Goal: Task Accomplishment & Management: Complete application form

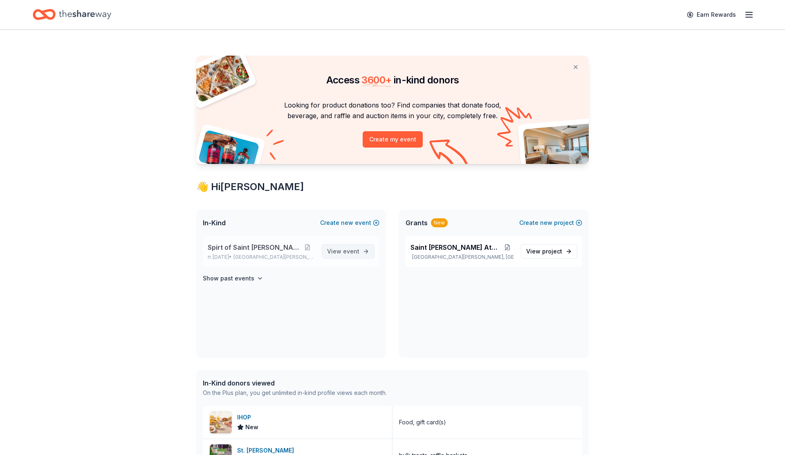
click at [357, 250] on span "event" at bounding box center [351, 251] width 16 height 7
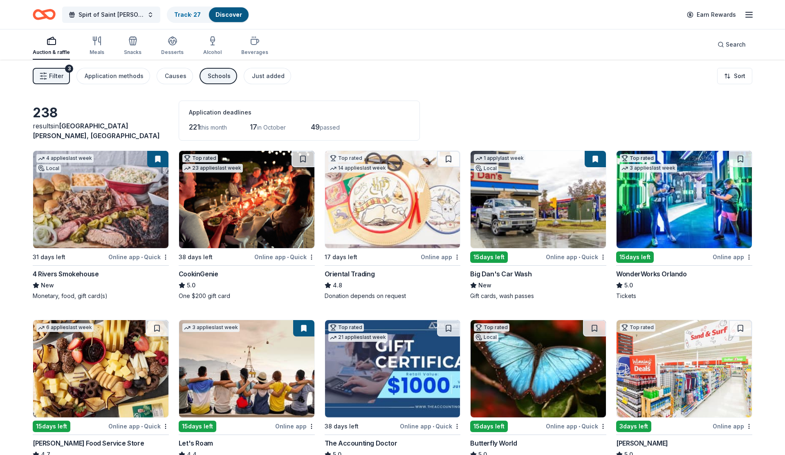
click at [236, 229] on img at bounding box center [246, 199] width 135 height 97
click at [523, 200] on img at bounding box center [538, 199] width 135 height 97
click at [686, 219] on img at bounding box center [684, 199] width 135 height 97
click at [175, 9] on div "Track · 28" at bounding box center [188, 14] width 40 height 15
click at [178, 16] on link "Track · 28" at bounding box center [187, 14] width 27 height 7
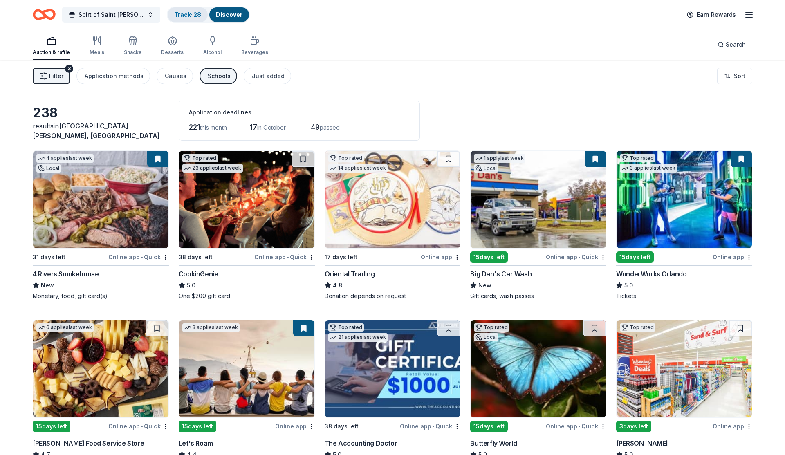
click at [174, 14] on link "Track · 28" at bounding box center [187, 14] width 27 height 7
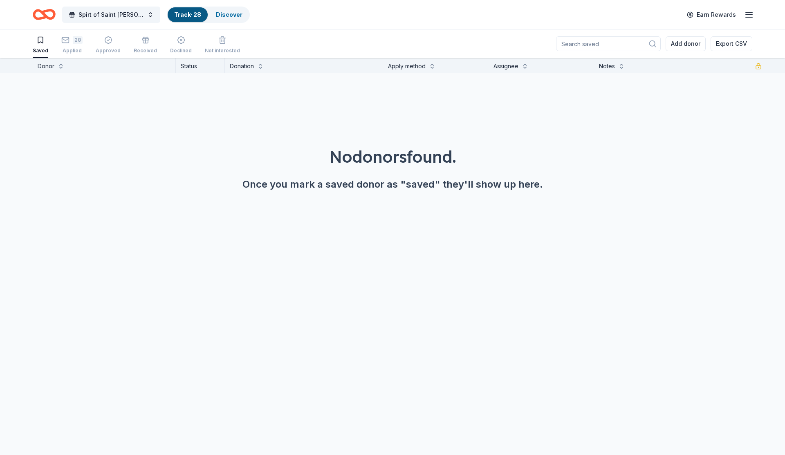
click at [81, 42] on div "Saved 28 Applied Approved Received Declined Not interested" at bounding box center [136, 45] width 207 height 25
click at [77, 43] on div "28" at bounding box center [78, 40] width 10 height 8
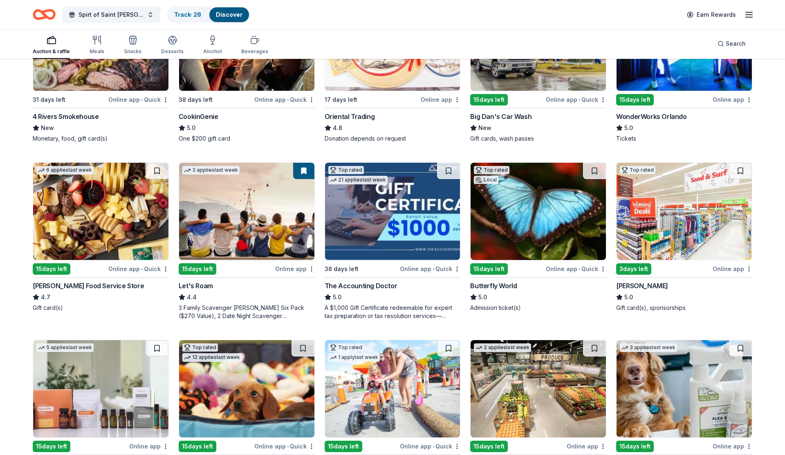
scroll to position [190, 0]
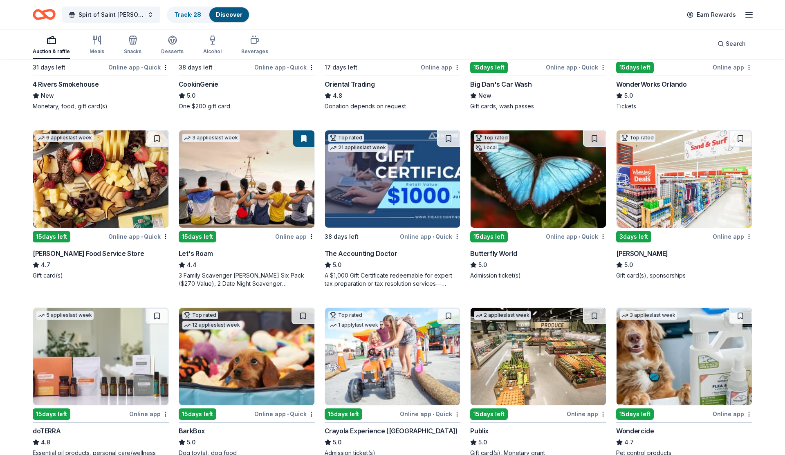
click at [568, 177] on img at bounding box center [538, 178] width 135 height 97
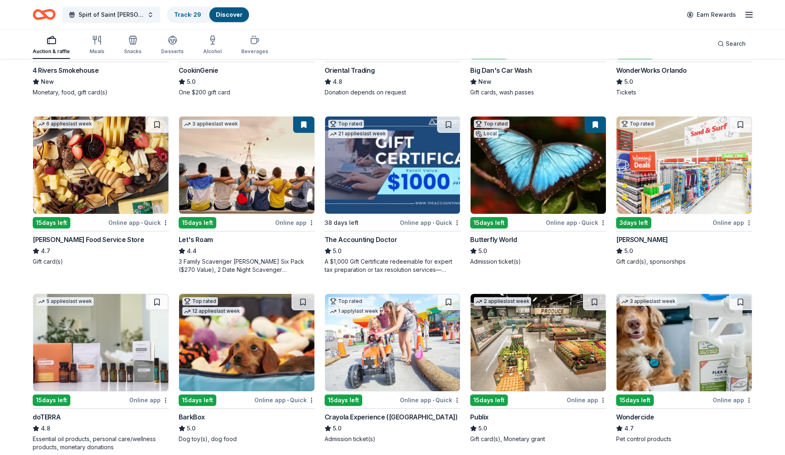
scroll to position [209, 0]
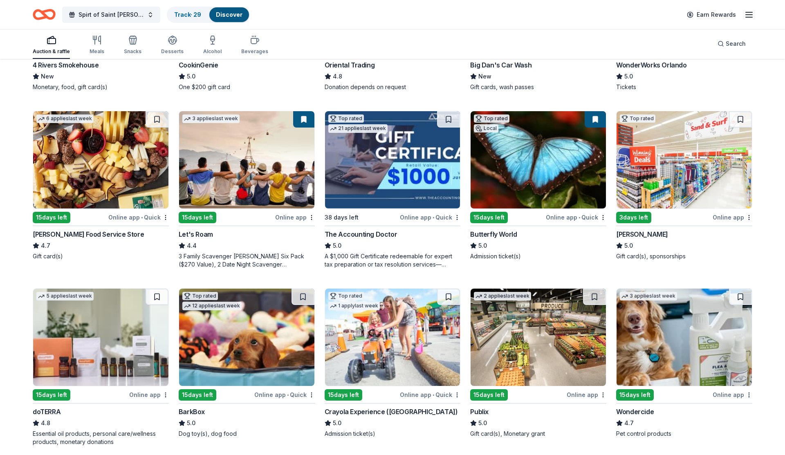
click at [245, 343] on img at bounding box center [246, 337] width 135 height 97
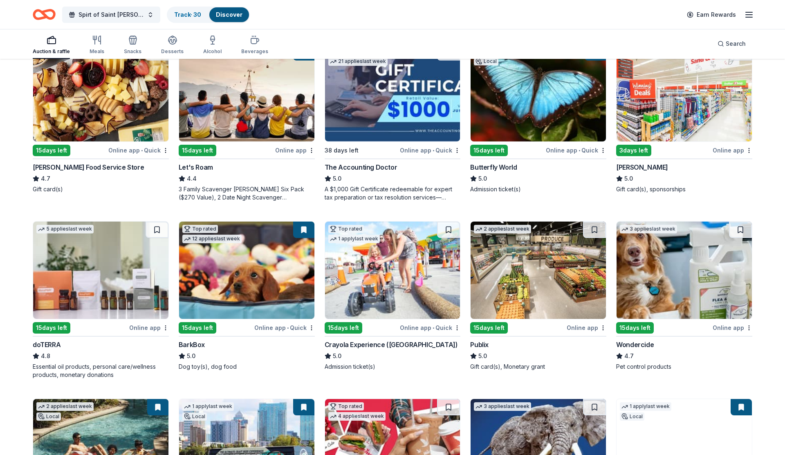
scroll to position [286, 0]
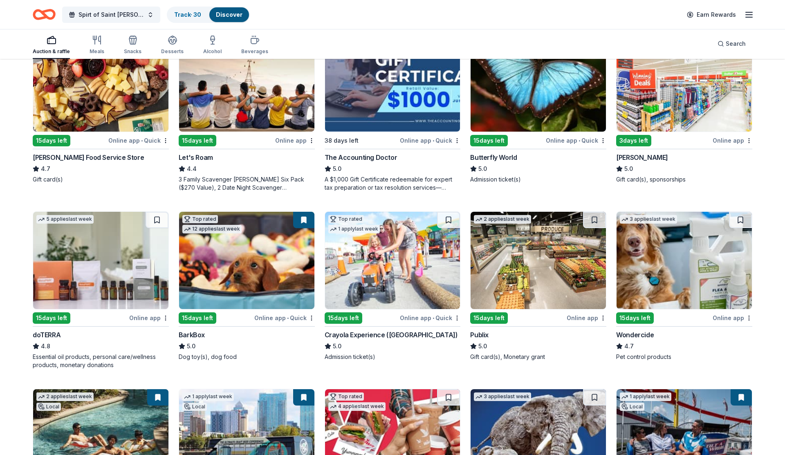
click at [63, 266] on img at bounding box center [100, 260] width 135 height 97
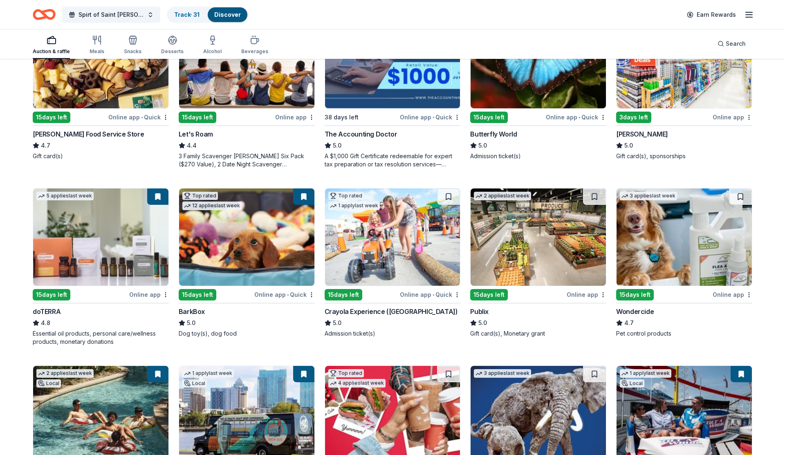
click at [668, 235] on img at bounding box center [684, 237] width 135 height 97
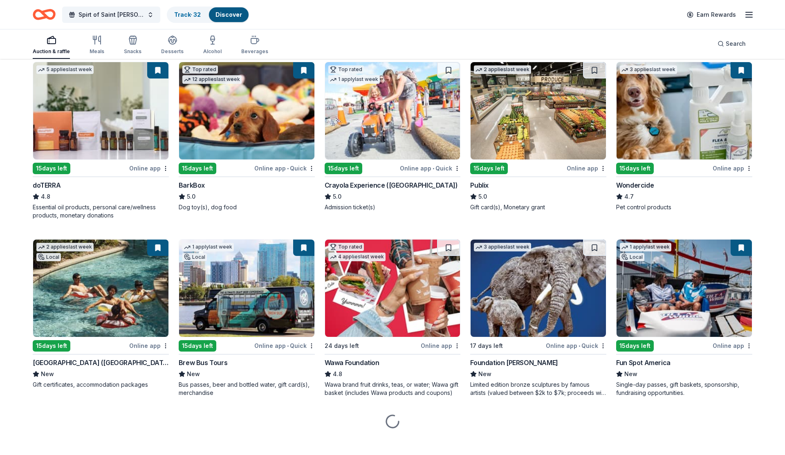
scroll to position [443, 0]
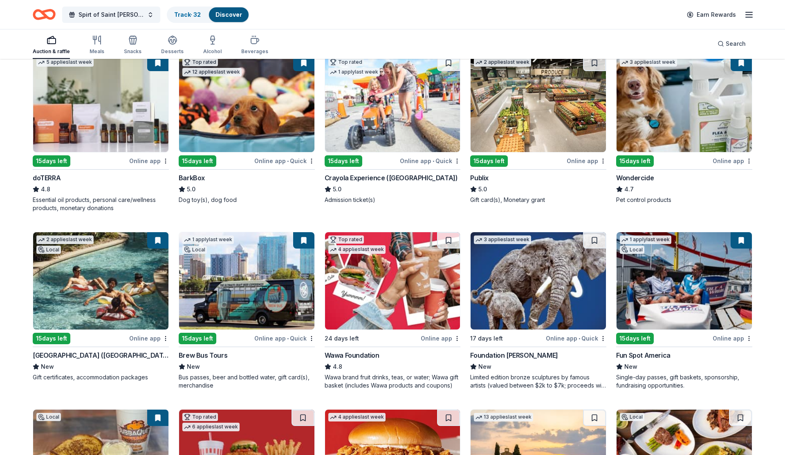
click at [546, 301] on img at bounding box center [538, 280] width 135 height 97
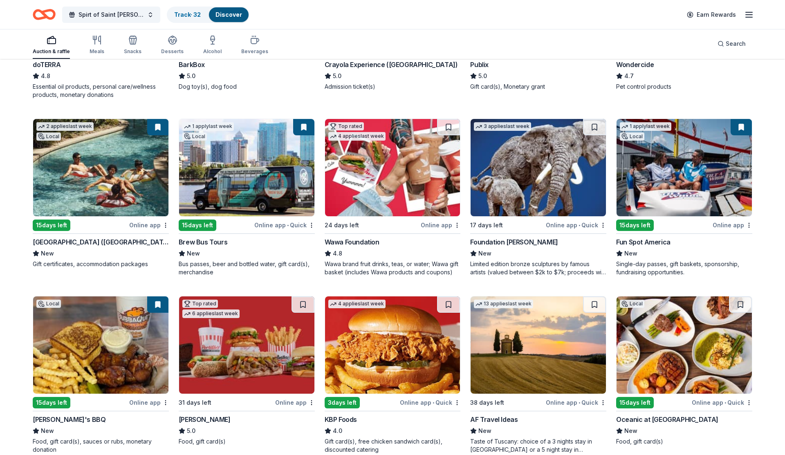
scroll to position [558, 0]
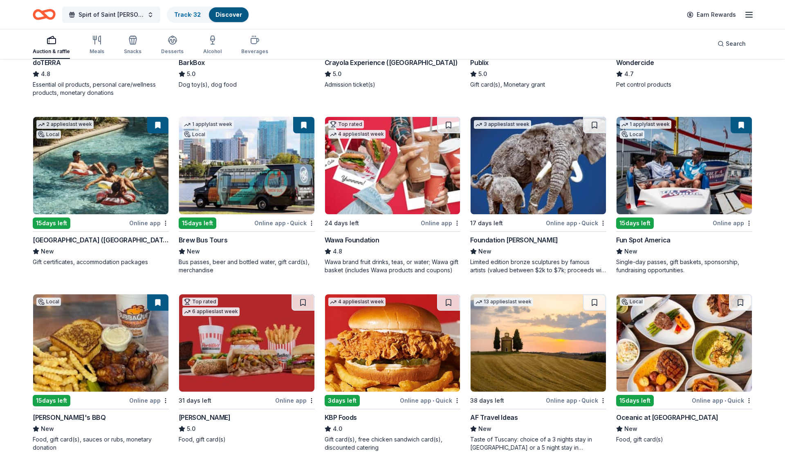
click at [562, 392] on div "13 applies last week 38 days left Online app • Quick AF Travel Ideas New Taste …" at bounding box center [538, 373] width 136 height 158
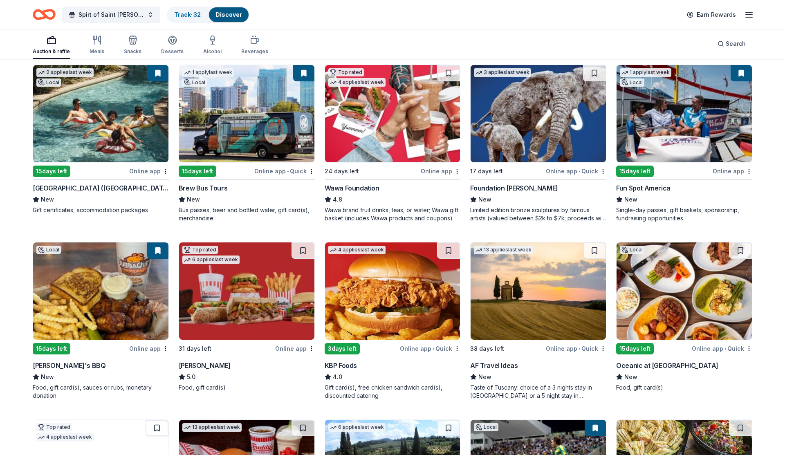
scroll to position [617, 0]
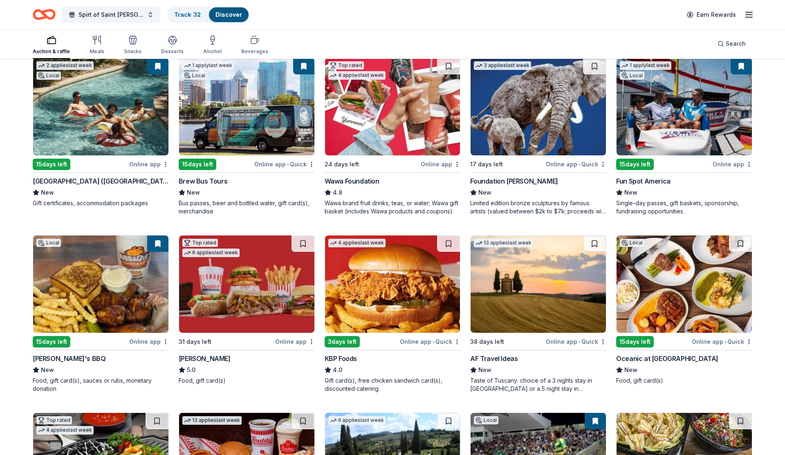
click at [678, 301] on img at bounding box center [684, 284] width 135 height 97
click at [174, 17] on link "Track · 33" at bounding box center [187, 14] width 27 height 7
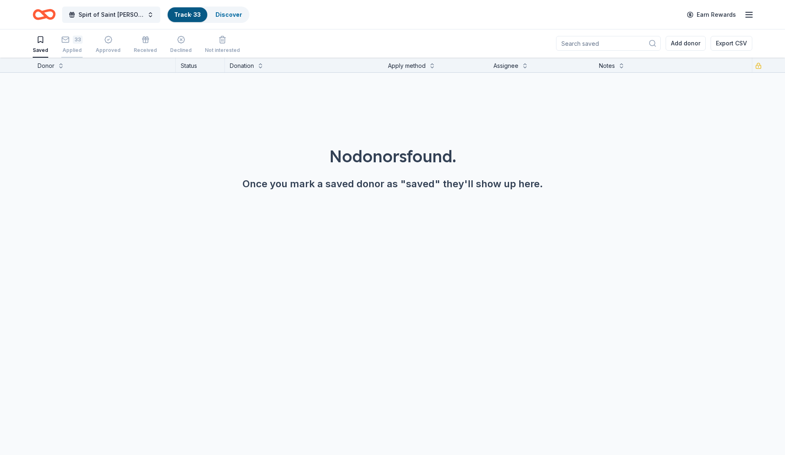
click at [74, 45] on div "33 Applied" at bounding box center [71, 45] width 21 height 18
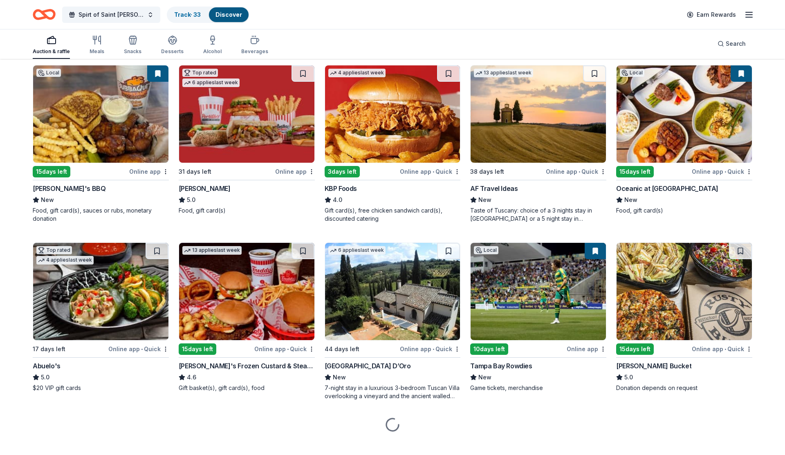
scroll to position [798, 0]
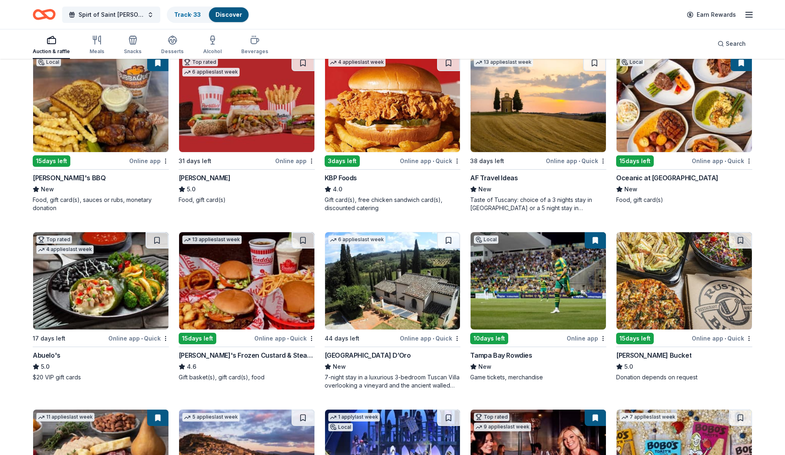
click at [641, 281] on img at bounding box center [684, 280] width 135 height 97
click at [66, 306] on img at bounding box center [100, 280] width 135 height 97
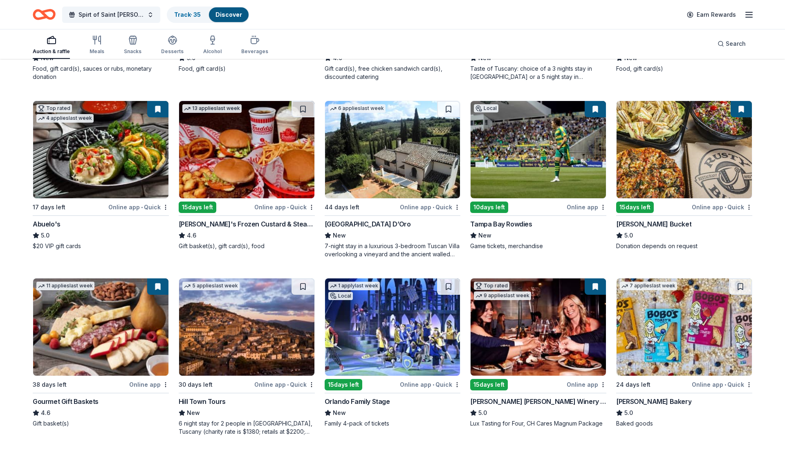
scroll to position [1021, 0]
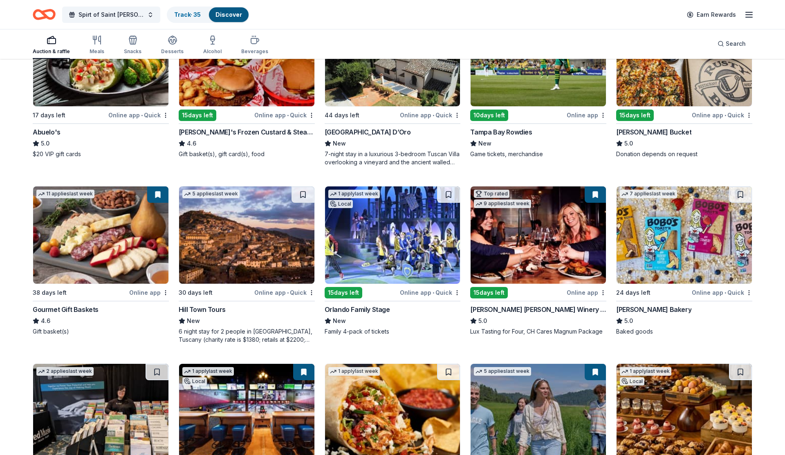
click at [645, 220] on img at bounding box center [684, 235] width 135 height 97
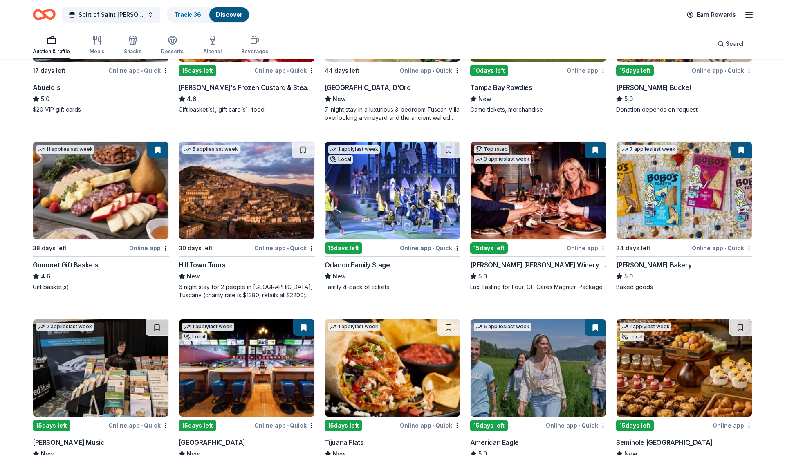
scroll to position [1145, 0]
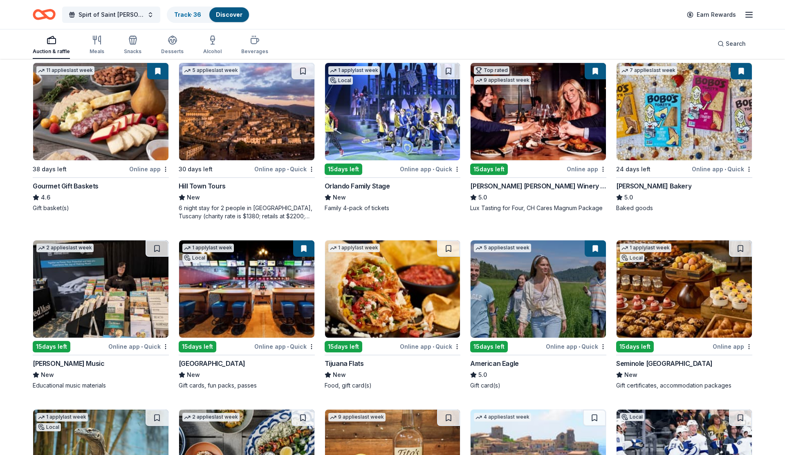
click at [411, 319] on img at bounding box center [392, 288] width 135 height 97
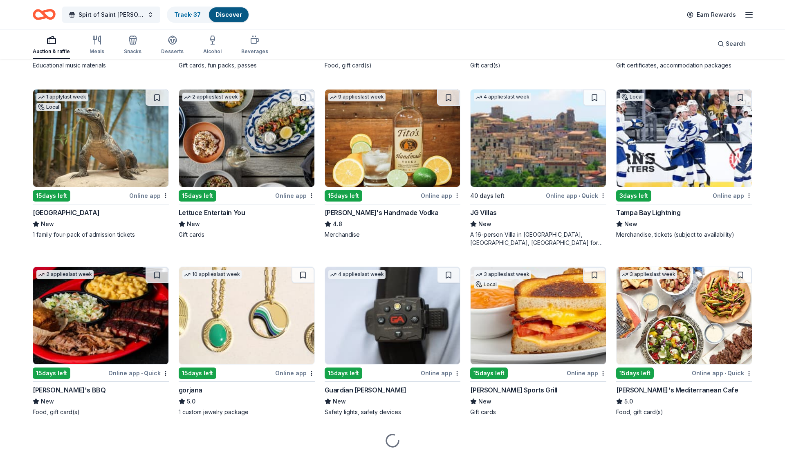
scroll to position [1492, 0]
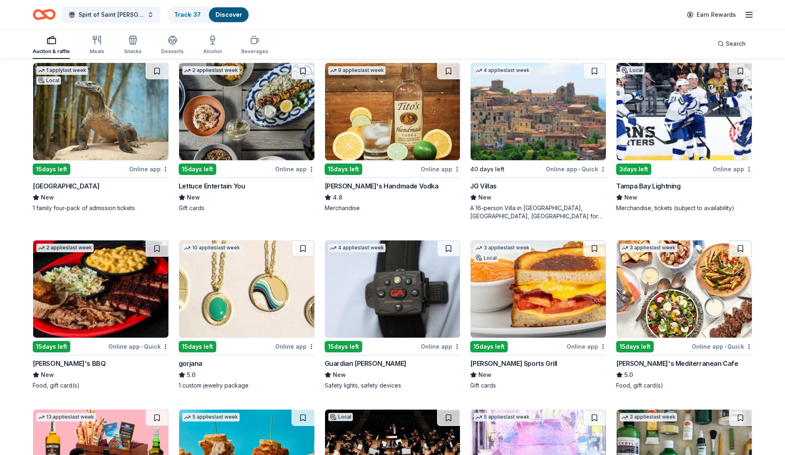
click at [658, 108] on img at bounding box center [684, 111] width 135 height 97
click at [518, 281] on img at bounding box center [538, 288] width 135 height 97
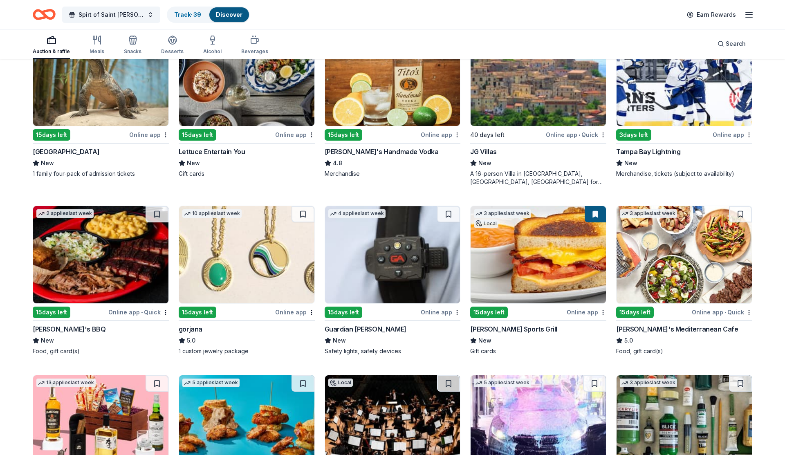
scroll to position [1528, 0]
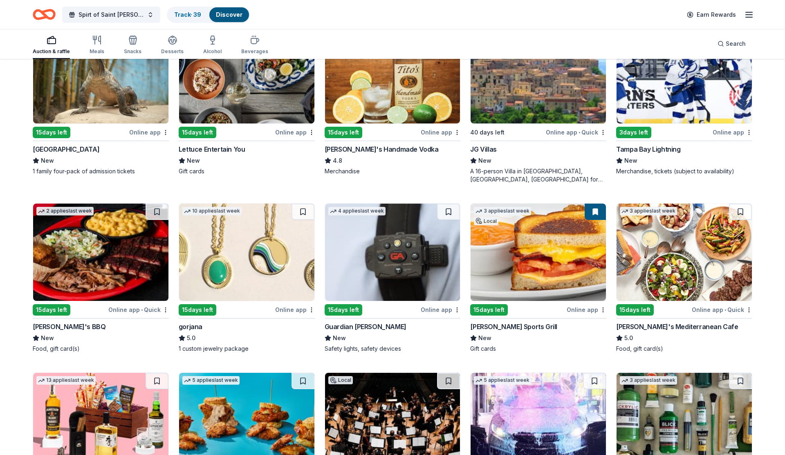
click at [651, 300] on img at bounding box center [684, 252] width 135 height 97
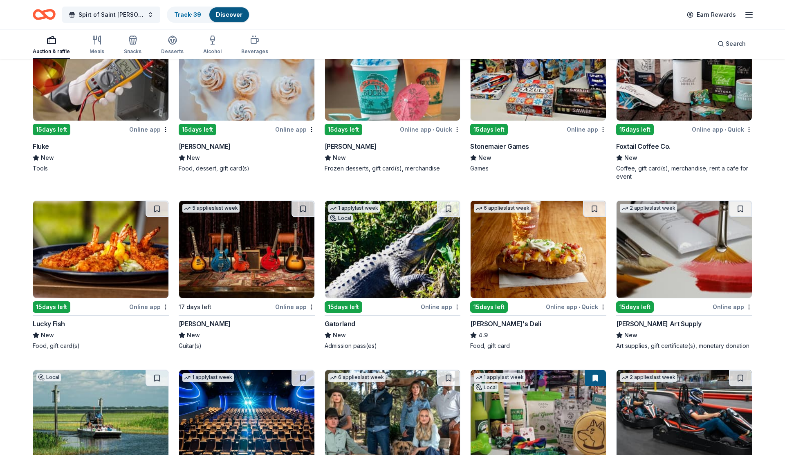
scroll to position [2413, 0]
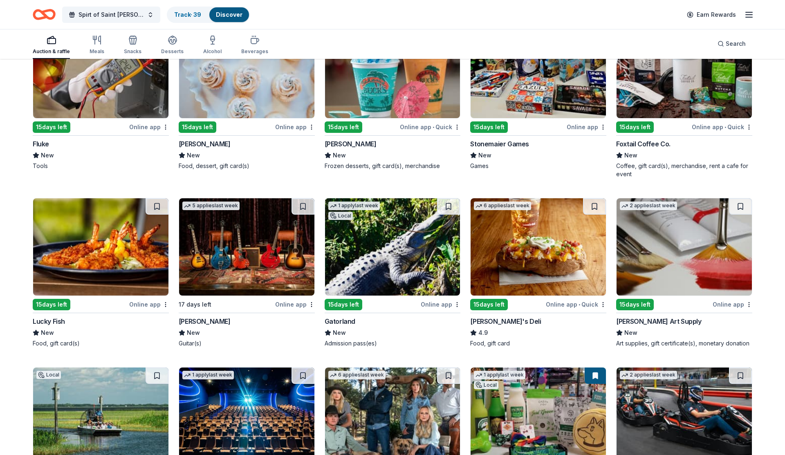
click at [485, 267] on img at bounding box center [538, 246] width 135 height 97
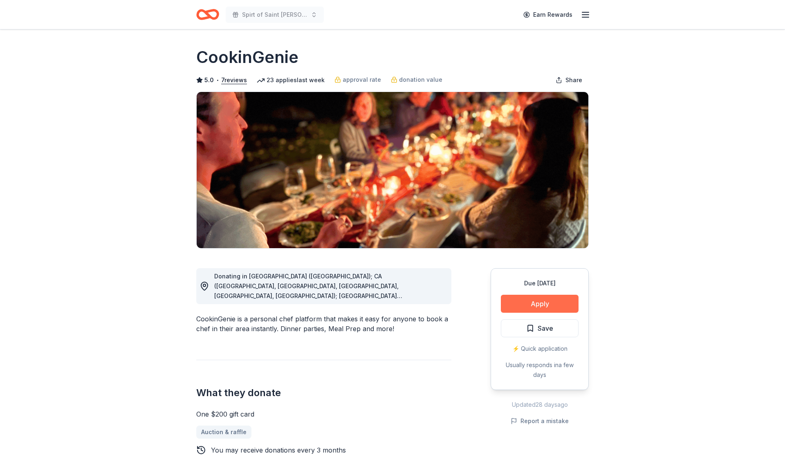
click at [532, 299] on button "Apply" at bounding box center [540, 304] width 78 height 18
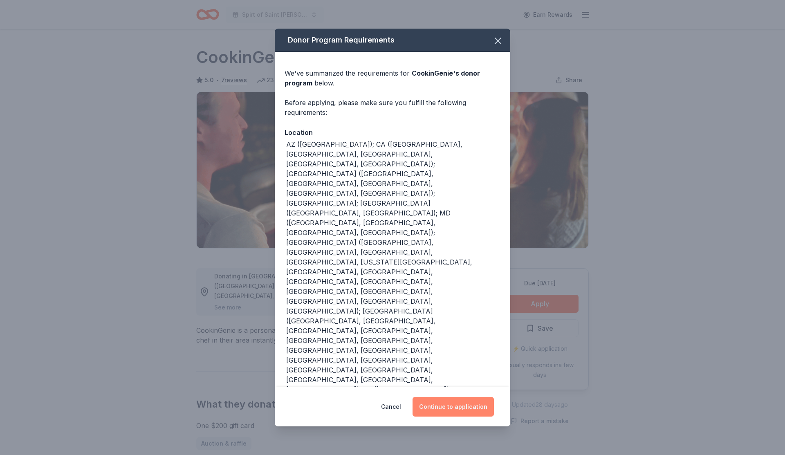
click at [454, 411] on button "Continue to application" at bounding box center [453, 407] width 81 height 20
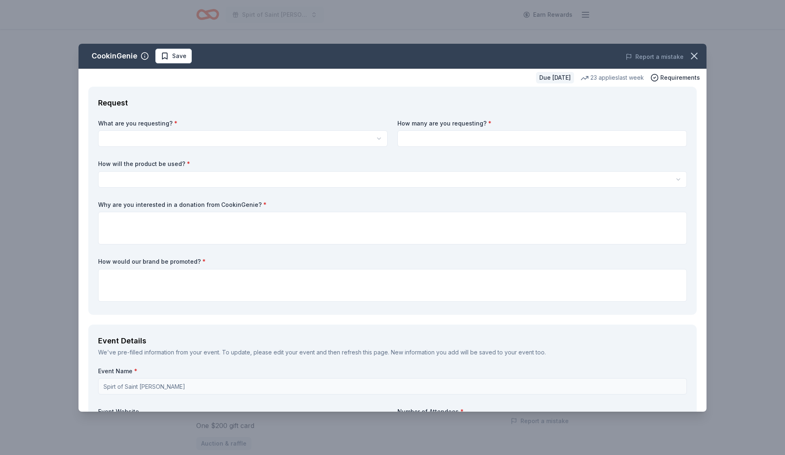
click at [168, 139] on html "Spirt of Saint Leo Earn Rewards Due in 38 days Share CookinGenie 5.0 • 7 review…" at bounding box center [392, 227] width 785 height 455
select select "One $200 gift card"
click at [434, 143] on input at bounding box center [543, 138] width 290 height 16
type input "1"
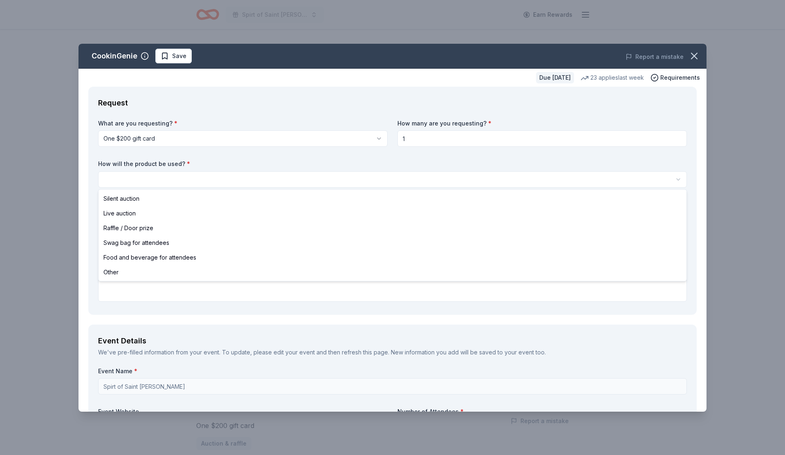
click at [322, 180] on html "Spirt of Saint Leo Earn Rewards Due in 38 days Share CookinGenie 5.0 • 7 review…" at bounding box center [392, 227] width 785 height 455
select select "raffleDoorPrize"
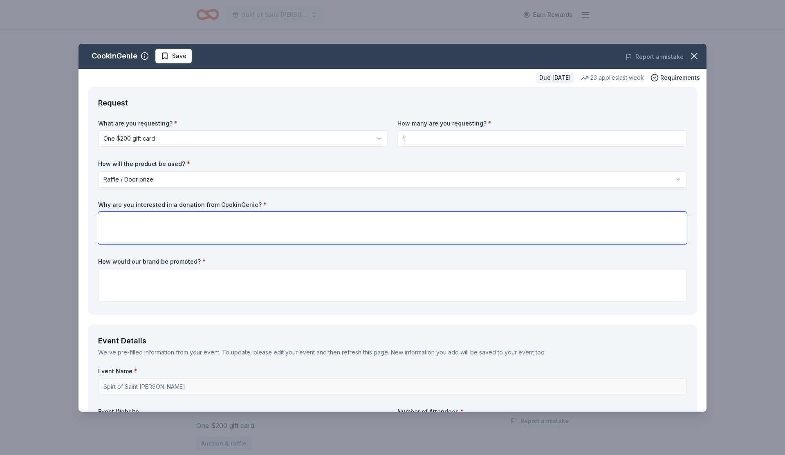
click at [213, 220] on textarea at bounding box center [392, 228] width 589 height 33
click at [693, 56] on icon "button" at bounding box center [694, 55] width 11 height 11
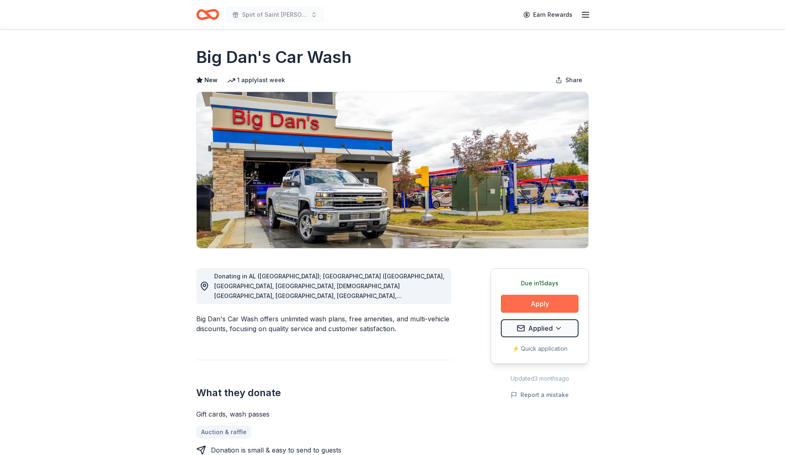
click at [552, 305] on button "Apply" at bounding box center [540, 304] width 78 height 18
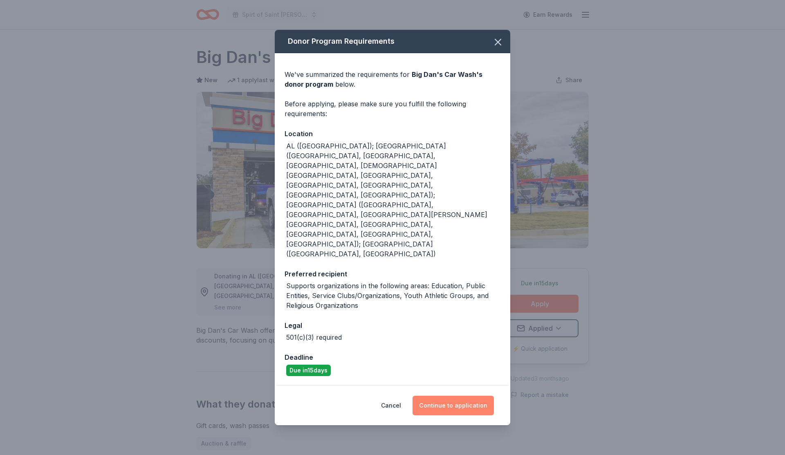
click at [470, 396] on button "Continue to application" at bounding box center [453, 406] width 81 height 20
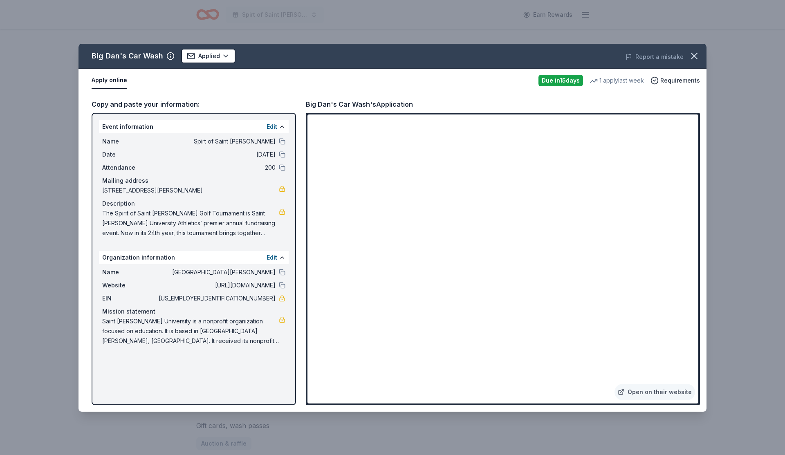
click at [275, 215] on span "The Spirit of Saint [PERSON_NAME] Golf Tournament is Saint [PERSON_NAME] Univer…" at bounding box center [190, 223] width 177 height 29
click at [280, 214] on link at bounding box center [282, 212] width 7 height 7
click at [279, 127] on button at bounding box center [282, 127] width 7 height 7
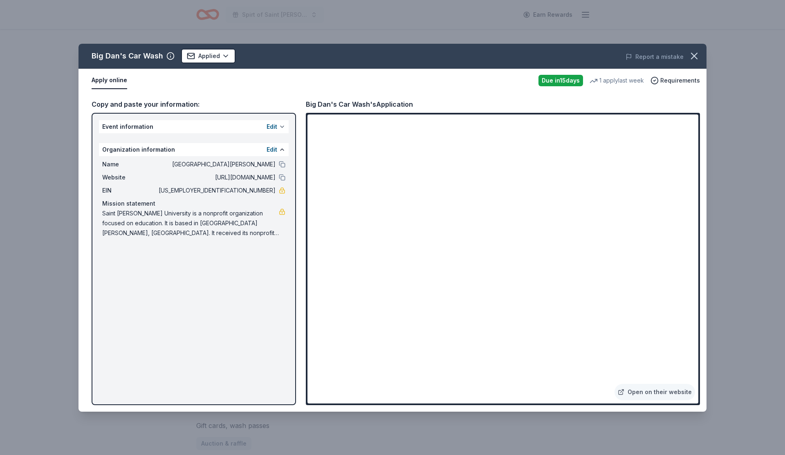
click at [279, 127] on button at bounding box center [282, 127] width 7 height 7
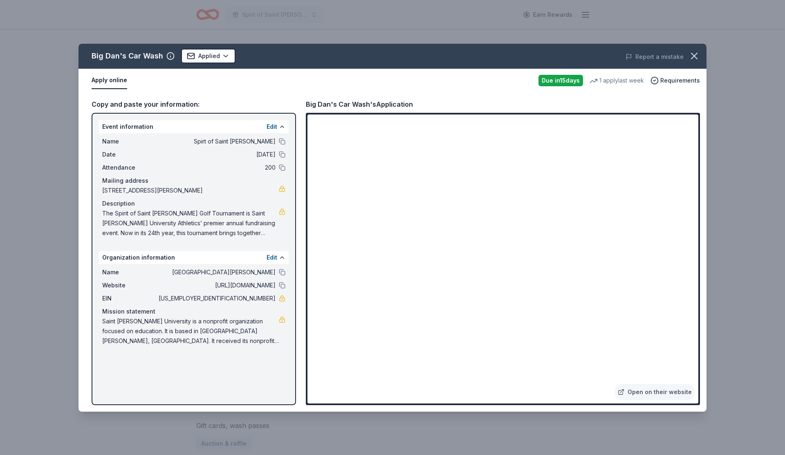
click at [275, 263] on div "Organization information Edit" at bounding box center [194, 257] width 190 height 13
click at [275, 257] on button "Edit" at bounding box center [272, 258] width 11 height 10
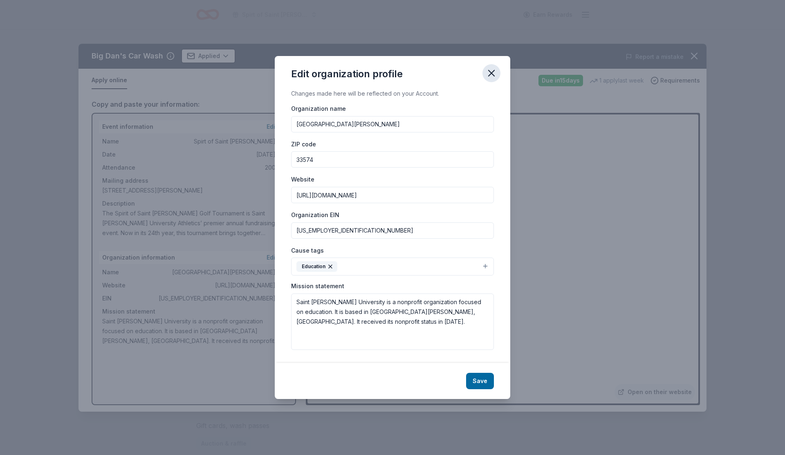
click at [492, 75] on icon "button" at bounding box center [491, 72] width 11 height 11
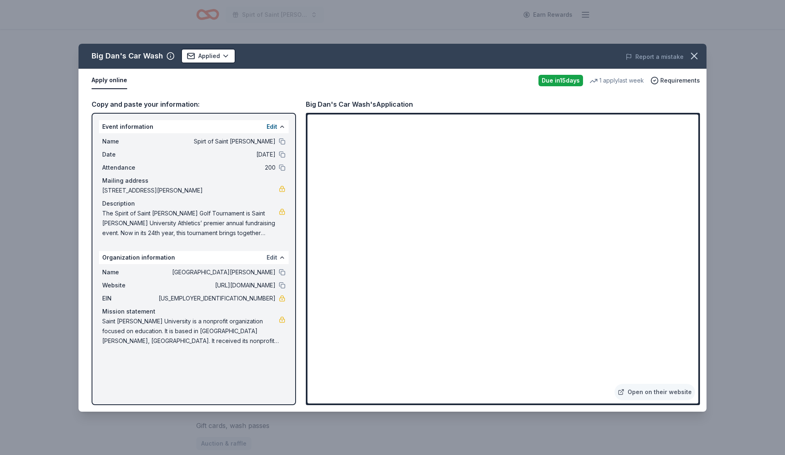
click at [270, 258] on button "Edit" at bounding box center [272, 258] width 11 height 10
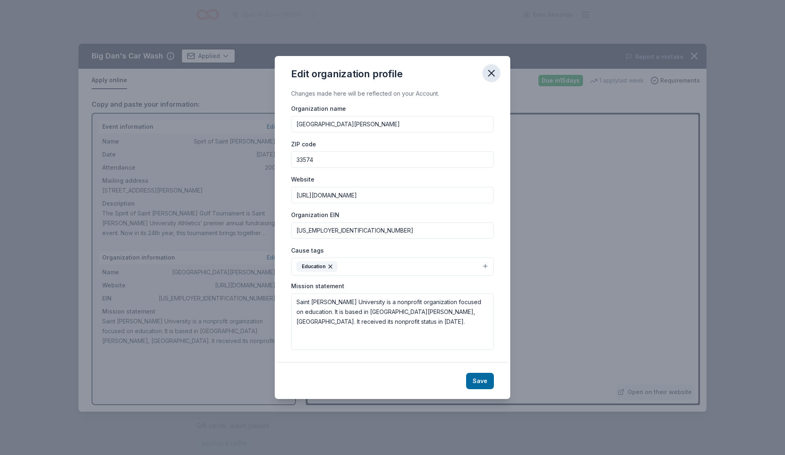
click at [496, 67] on icon "button" at bounding box center [491, 72] width 11 height 11
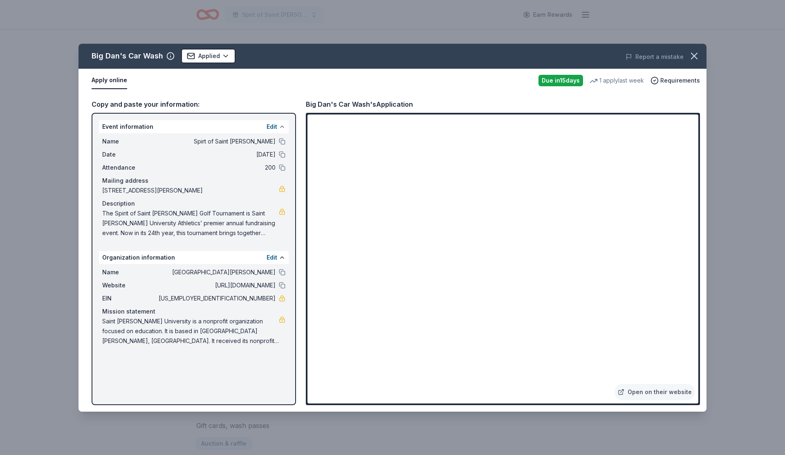
click at [279, 127] on button at bounding box center [282, 127] width 7 height 7
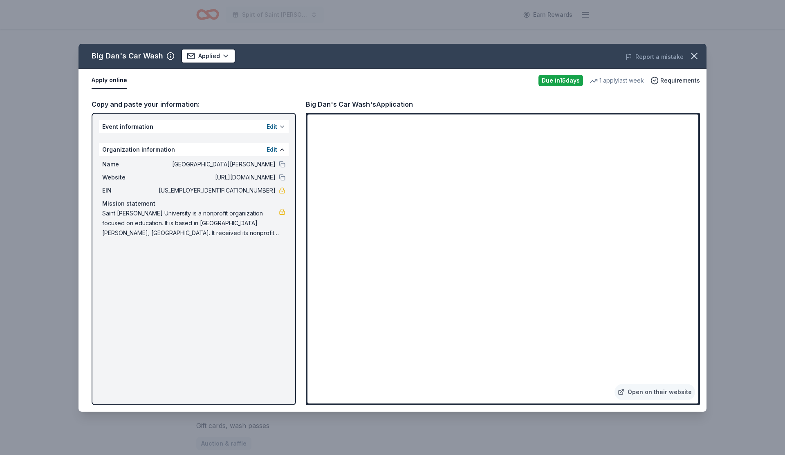
click at [279, 127] on button at bounding box center [282, 127] width 7 height 7
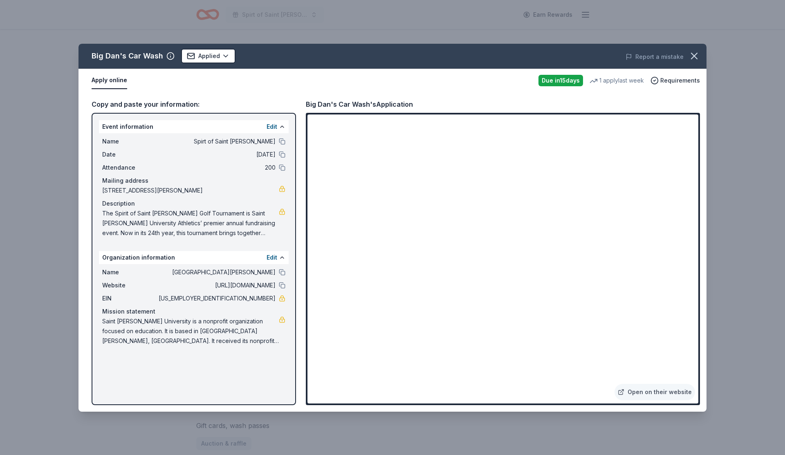
click at [278, 127] on div "Edit" at bounding box center [276, 127] width 19 height 10
click at [281, 119] on div "Event information Edit Name Spirt of Saint Leo Date 10/24/25 Attendance 200 Mai…" at bounding box center [194, 259] width 205 height 292
click at [281, 124] on button at bounding box center [282, 127] width 7 height 7
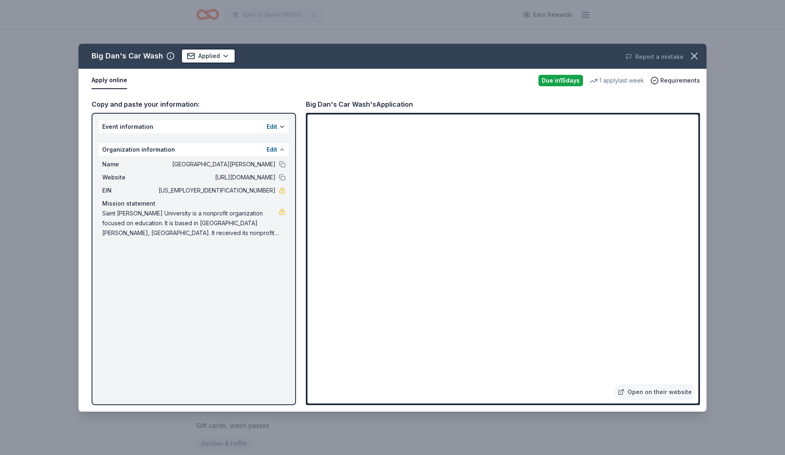
click at [279, 150] on button at bounding box center [282, 149] width 7 height 7
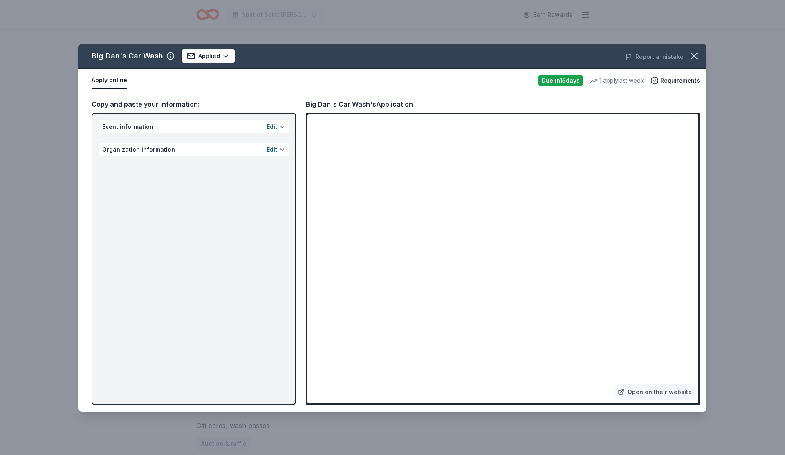
click at [281, 130] on div "Edit" at bounding box center [276, 127] width 19 height 10
click at [280, 125] on button at bounding box center [282, 127] width 7 height 7
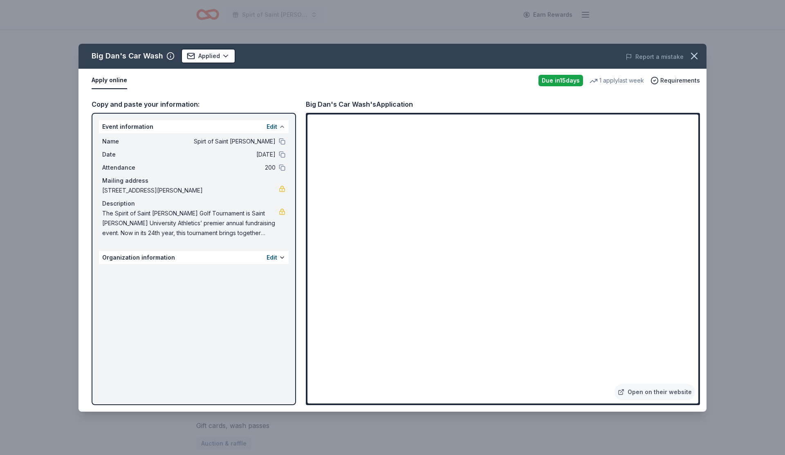
click at [280, 125] on button at bounding box center [282, 127] width 7 height 7
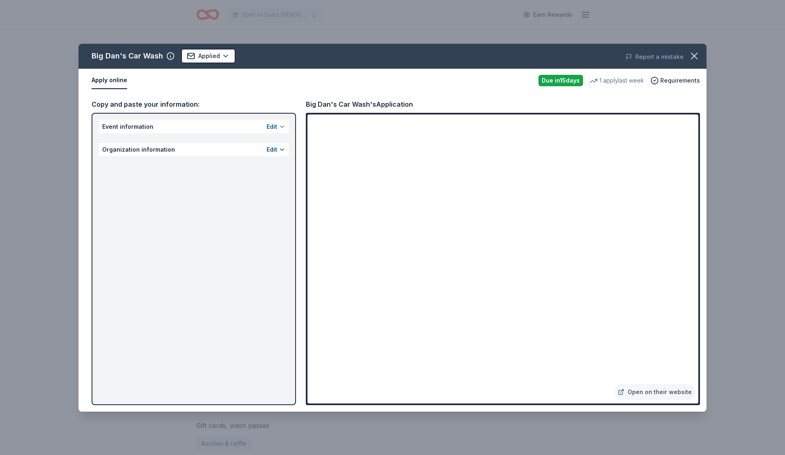
click at [280, 125] on button at bounding box center [282, 127] width 7 height 7
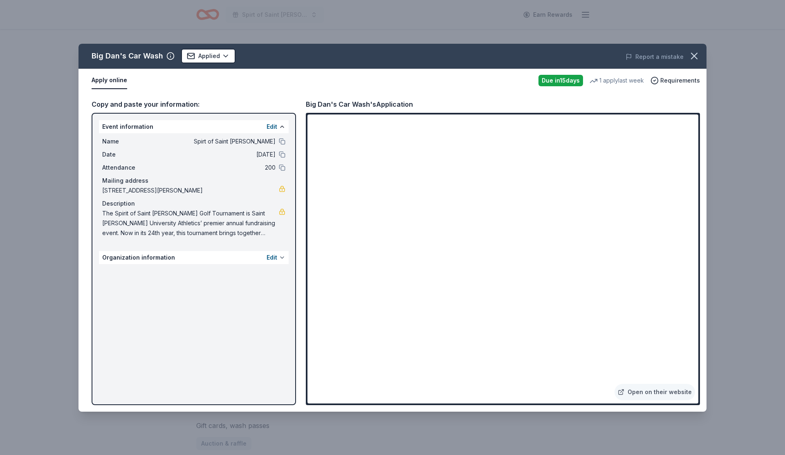
click at [279, 256] on button at bounding box center [282, 257] width 7 height 7
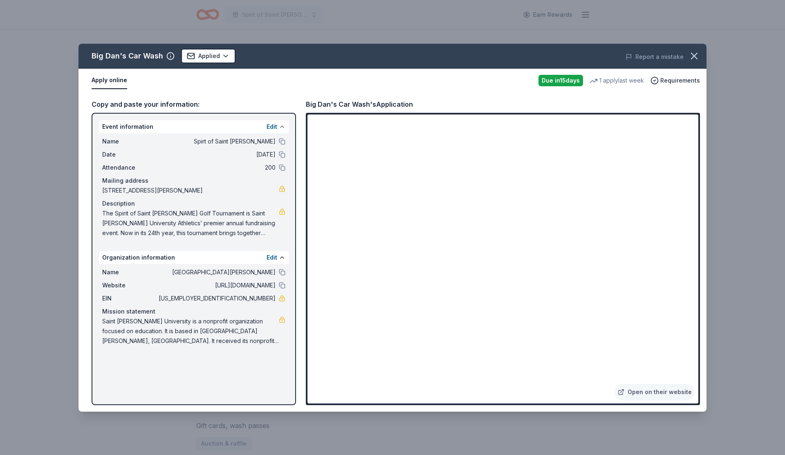
click at [279, 124] on button at bounding box center [282, 127] width 7 height 7
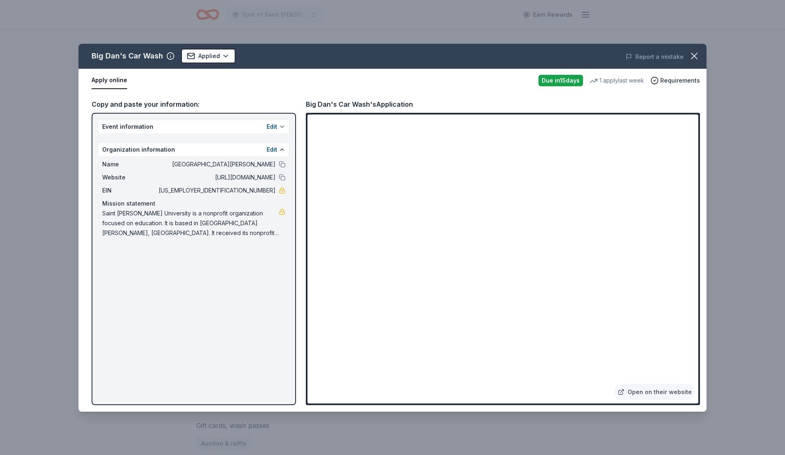
click at [279, 124] on button at bounding box center [282, 127] width 7 height 7
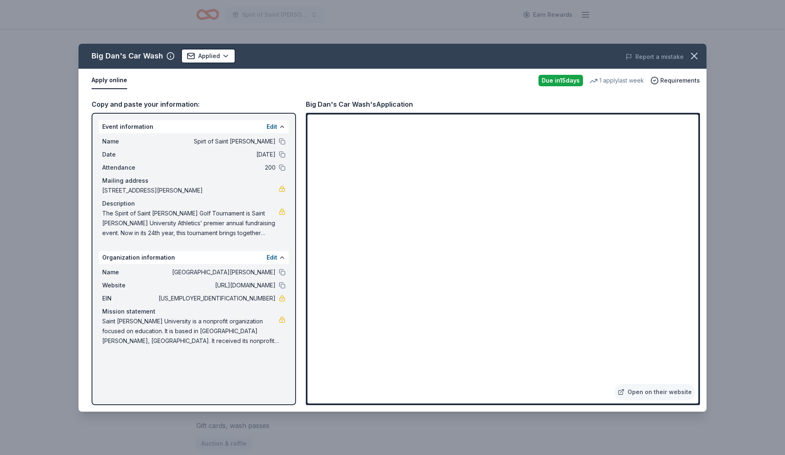
click at [264, 228] on span "The Spirit of Saint [PERSON_NAME] Golf Tournament is Saint [PERSON_NAME] Univer…" at bounding box center [190, 223] width 177 height 29
click at [217, 223] on span "The Spirit of Saint [PERSON_NAME] Golf Tournament is Saint [PERSON_NAME] Univer…" at bounding box center [190, 223] width 177 height 29
click at [286, 265] on div "Name Saint Leo University Website http://www.saintleo.edu EIN 59-1237047 Missio…" at bounding box center [194, 306] width 190 height 85
click at [278, 261] on div "Edit" at bounding box center [276, 258] width 19 height 10
click at [275, 256] on button "Edit" at bounding box center [272, 258] width 11 height 10
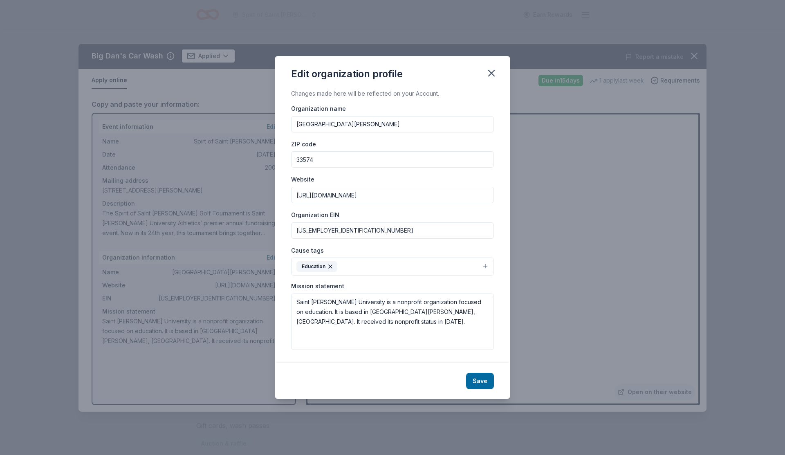
click at [488, 63] on div "Edit organization profile" at bounding box center [393, 72] width 236 height 33
click at [488, 70] on icon "button" at bounding box center [491, 72] width 11 height 11
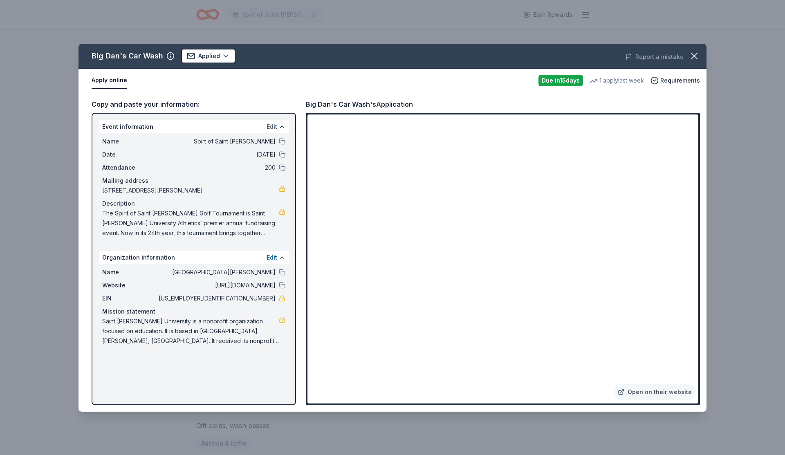
click at [273, 125] on button "Edit" at bounding box center [272, 127] width 11 height 10
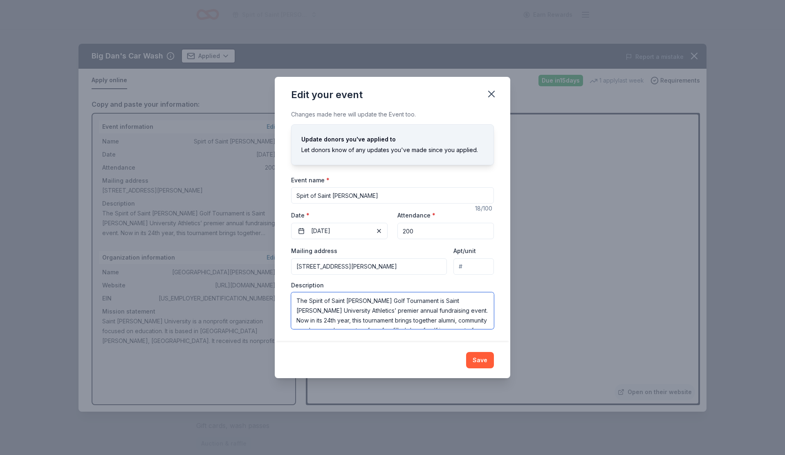
scroll to position [88, 0]
drag, startPoint x: 297, startPoint y: 301, endPoint x: 470, endPoint y: 366, distance: 185.7
click at [470, 366] on div "Edit your event Changes made here will update the Event too. Update donors you'…" at bounding box center [393, 227] width 236 height 301
click at [490, 92] on icon "button" at bounding box center [492, 94] width 6 height 6
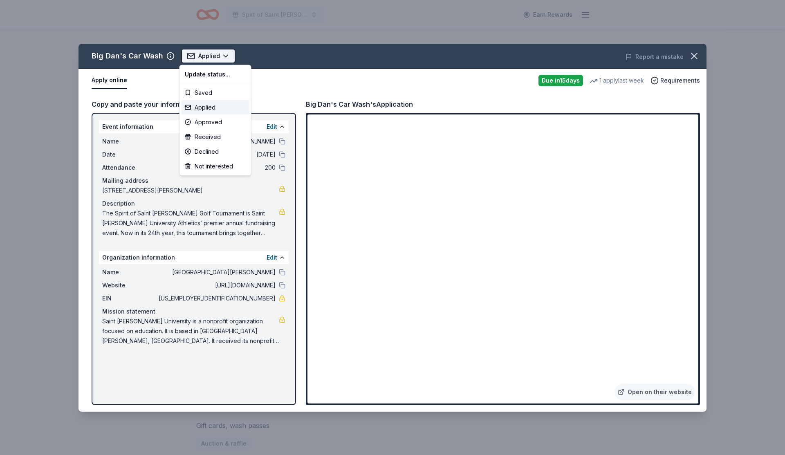
click at [213, 57] on html "Spirt of Saint Leo Earn Rewards Due in 15 days Share Big Dan's Car Wash New 1 a…" at bounding box center [392, 227] width 785 height 455
click at [205, 107] on div "Applied" at bounding box center [216, 107] width 68 height 15
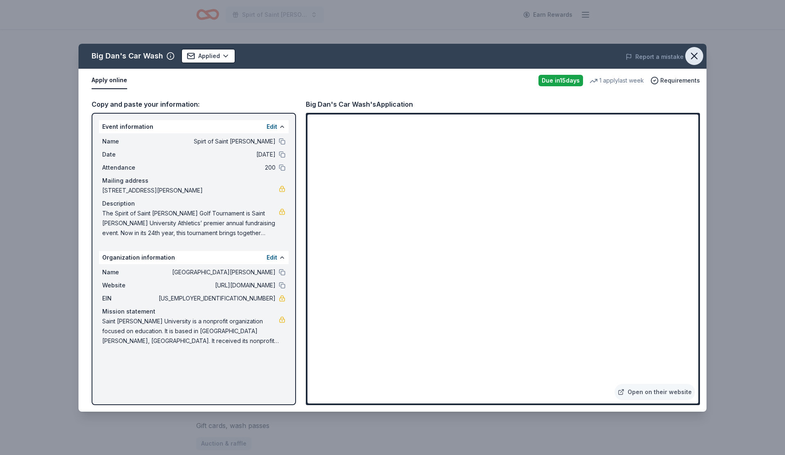
click at [698, 56] on icon "button" at bounding box center [694, 55] width 11 height 11
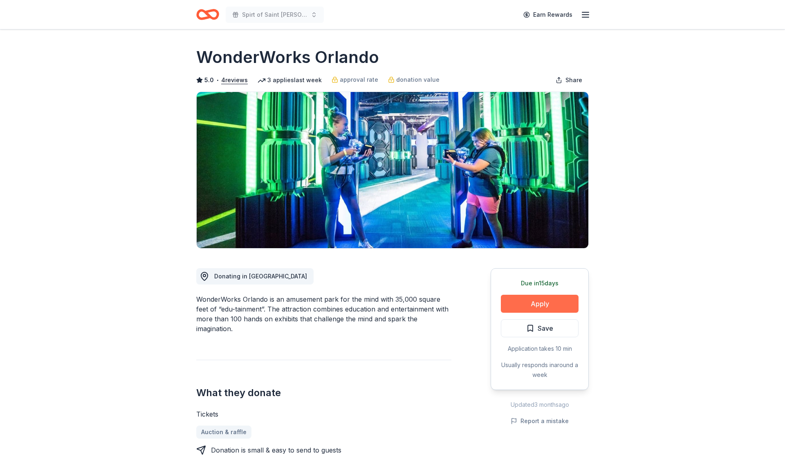
click at [573, 304] on button "Apply" at bounding box center [540, 304] width 78 height 18
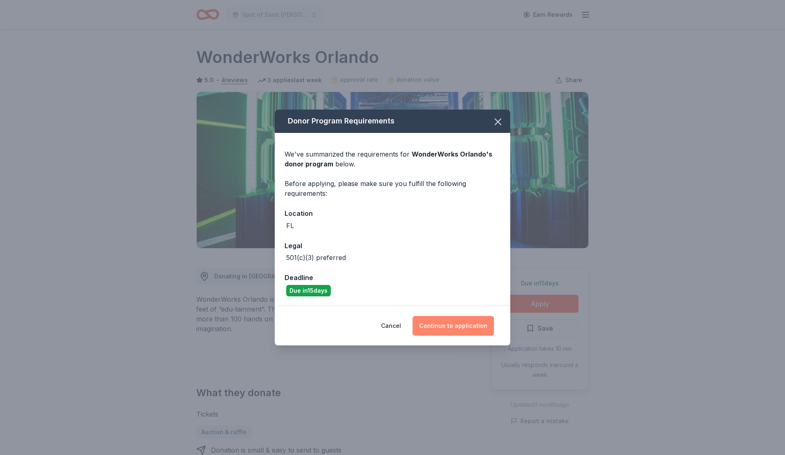
click at [431, 329] on button "Continue to application" at bounding box center [453, 326] width 81 height 20
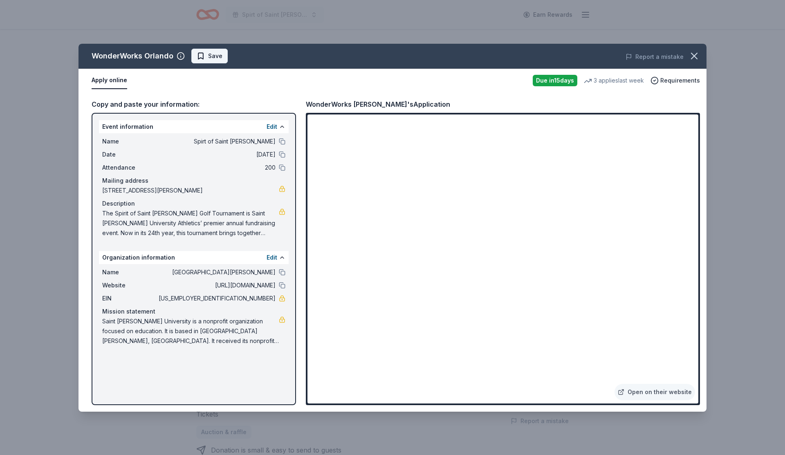
click at [205, 58] on span "Save" at bounding box center [210, 56] width 26 height 10
click at [221, 58] on html "Spirt of Saint [PERSON_NAME] Earn Rewards Due [DATE] Share WonderWorks Orlando …" at bounding box center [392, 227] width 785 height 455
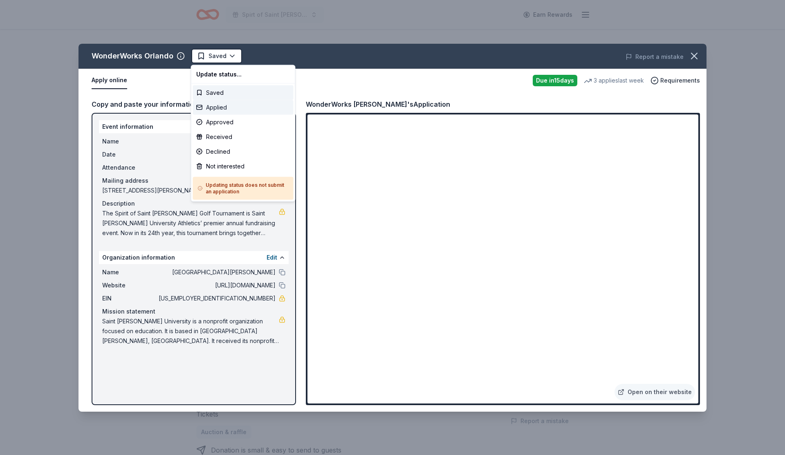
click at [218, 104] on div "Applied" at bounding box center [243, 107] width 101 height 15
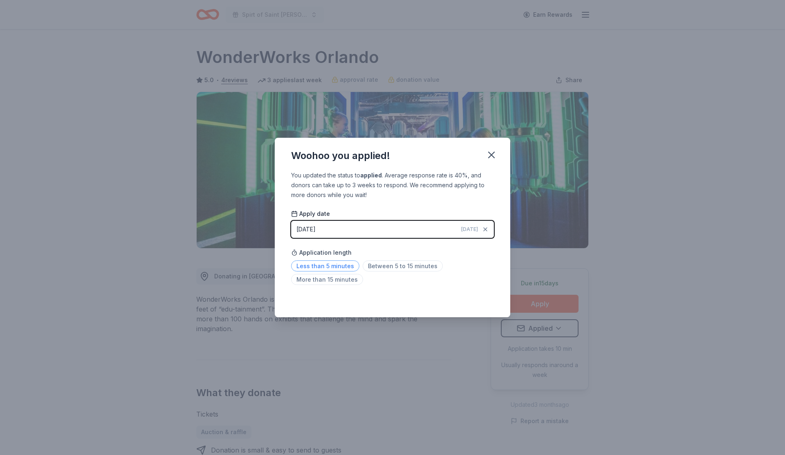
click at [342, 266] on span "Less than 5 minutes" at bounding box center [325, 266] width 68 height 11
click at [492, 152] on icon "button" at bounding box center [491, 154] width 11 height 11
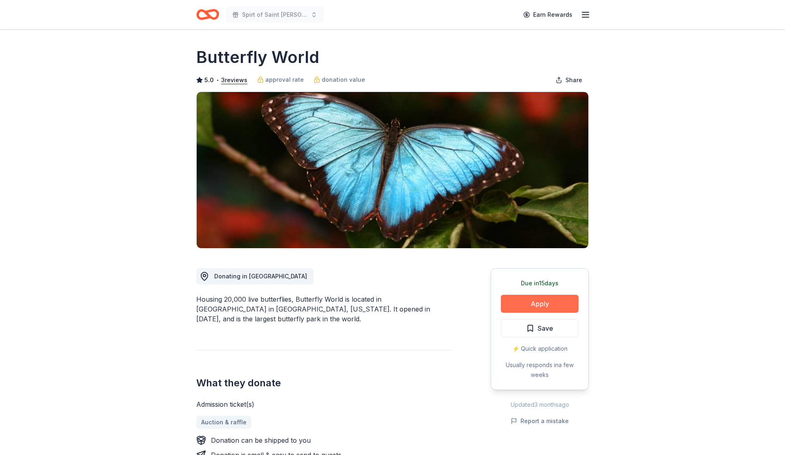
click at [540, 306] on button "Apply" at bounding box center [540, 304] width 78 height 18
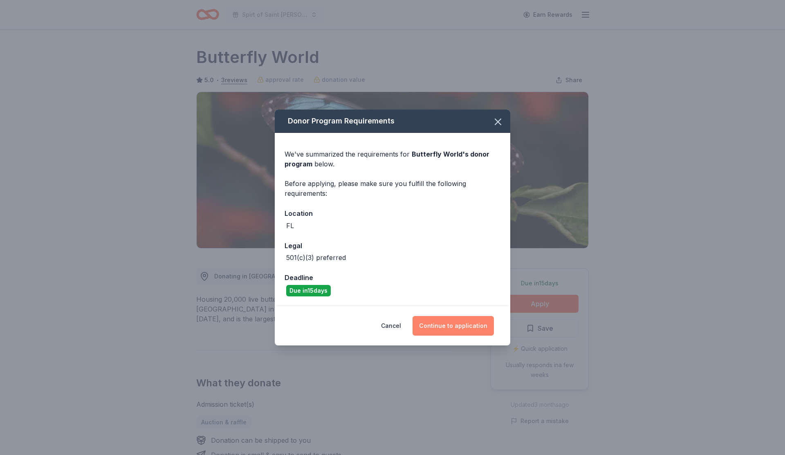
click at [465, 328] on button "Continue to application" at bounding box center [453, 326] width 81 height 20
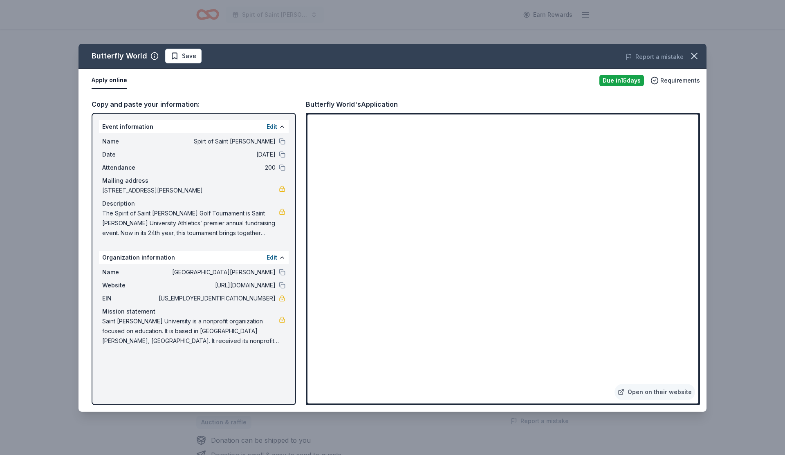
click at [256, 218] on span "The Spirit of Saint [PERSON_NAME] Golf Tournament is Saint [PERSON_NAME] Univer…" at bounding box center [190, 223] width 177 height 29
click at [279, 130] on div "Edit" at bounding box center [276, 127] width 19 height 10
click at [279, 123] on div "Edit" at bounding box center [276, 127] width 19 height 10
click at [279, 125] on button at bounding box center [282, 127] width 7 height 7
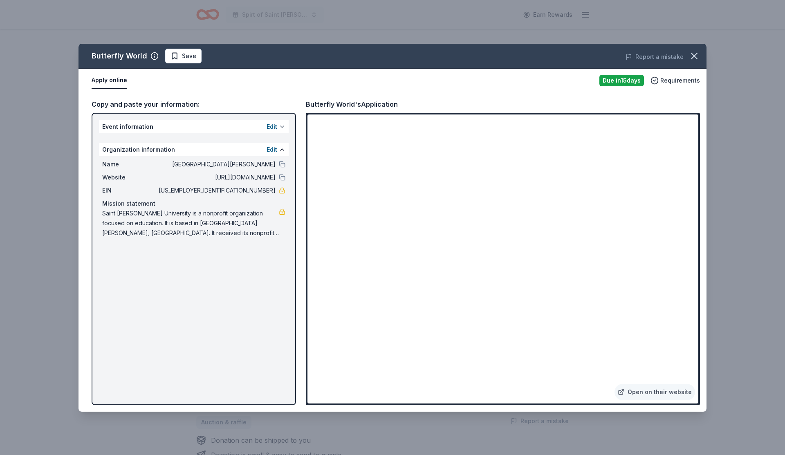
click at [279, 125] on button at bounding box center [282, 127] width 7 height 7
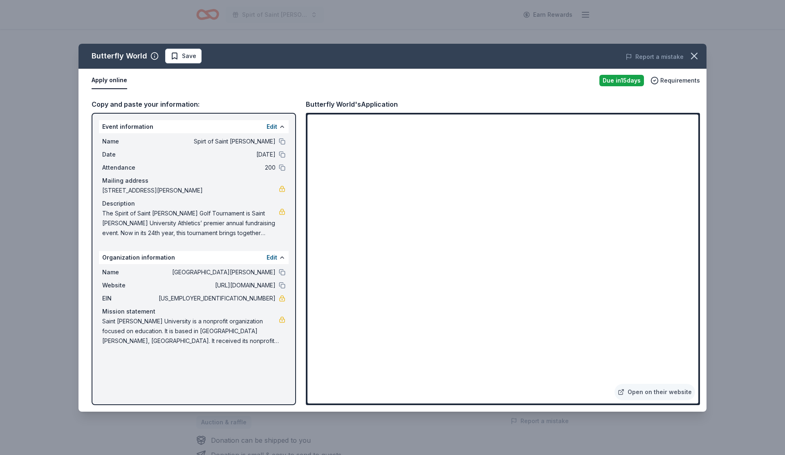
click at [280, 217] on div "The Spirit of Saint [PERSON_NAME] Golf Tournament is Saint [PERSON_NAME] Univer…" at bounding box center [193, 223] width 183 height 29
click at [275, 256] on button "Edit" at bounding box center [272, 258] width 11 height 10
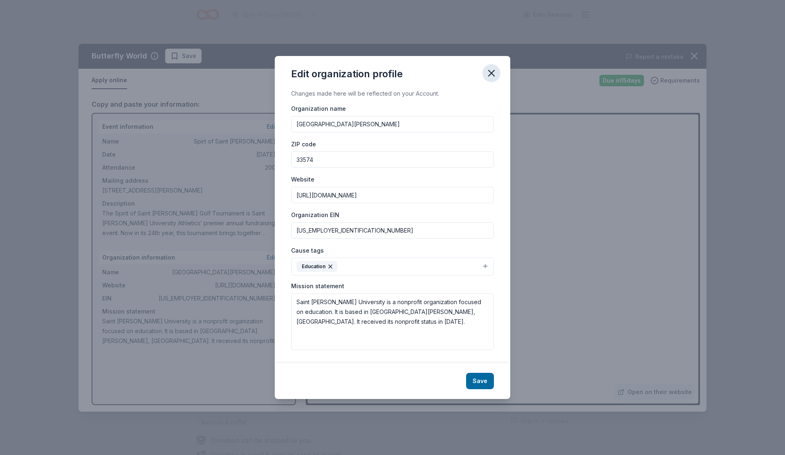
click at [489, 70] on icon "button" at bounding box center [492, 73] width 6 height 6
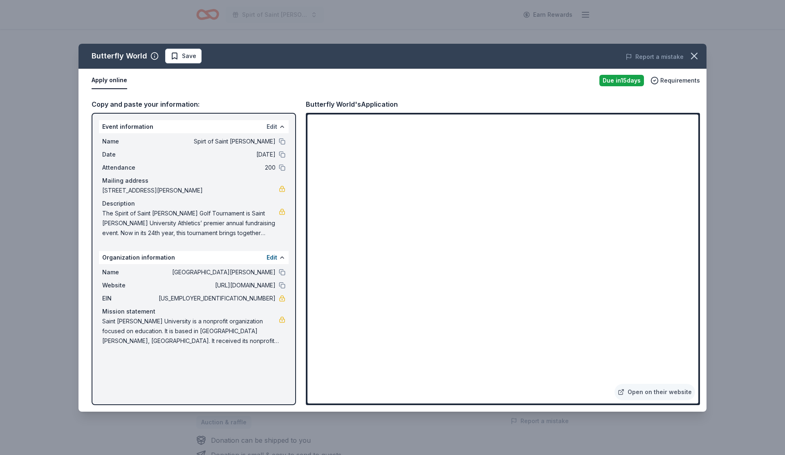
click at [273, 128] on button "Edit" at bounding box center [272, 127] width 11 height 10
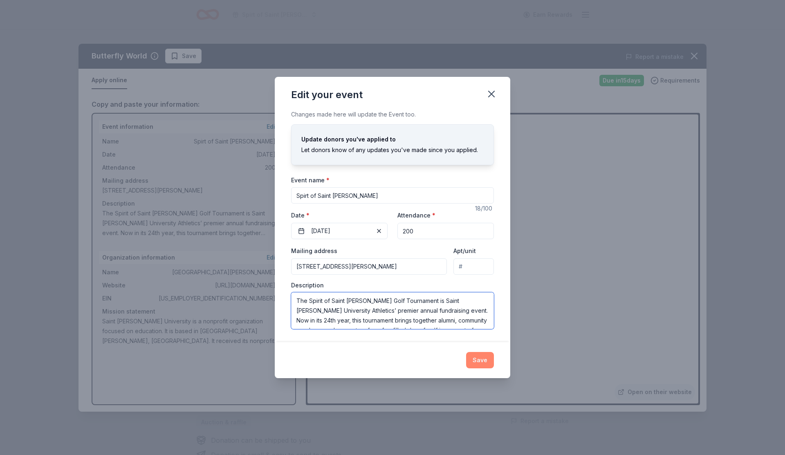
scroll to position [88, 0]
drag, startPoint x: 295, startPoint y: 302, endPoint x: 477, endPoint y: 364, distance: 191.8
click at [477, 364] on div "Edit your event Changes made here will update the Event too. Update donors you'…" at bounding box center [393, 227] width 236 height 301
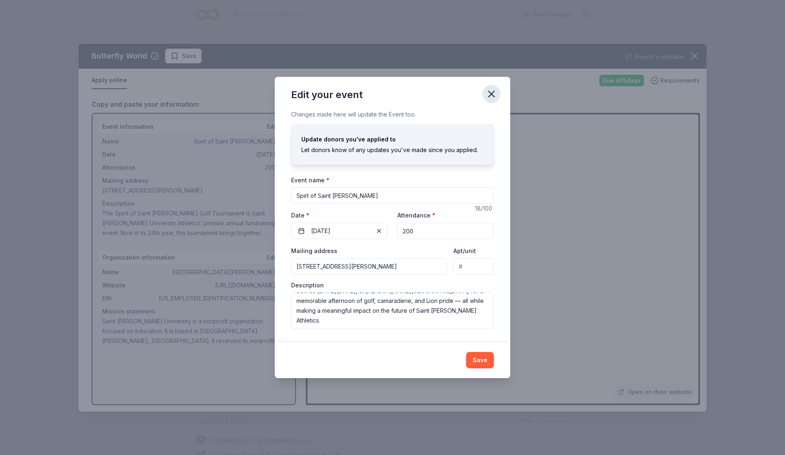
click at [490, 94] on icon "button" at bounding box center [491, 93] width 11 height 11
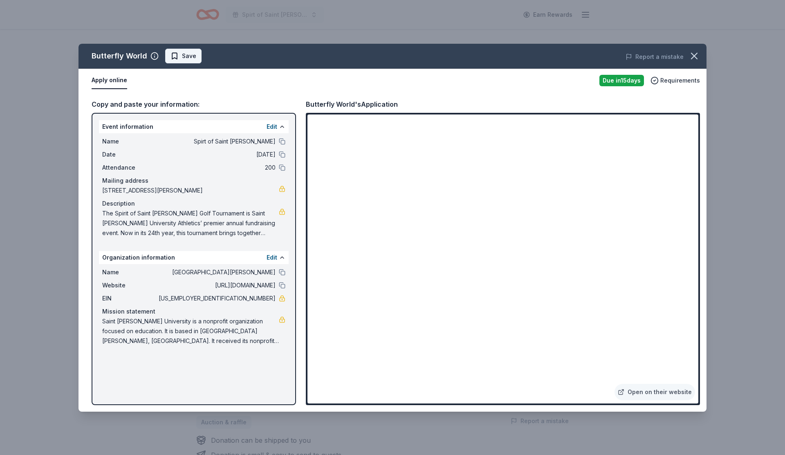
click at [176, 59] on span "Save" at bounding box center [184, 56] width 26 height 10
click at [183, 59] on html "Spirt of Saint Leo Earn Rewards Due in 15 days Share Butterfly World 5.0 • 3 re…" at bounding box center [392, 227] width 785 height 455
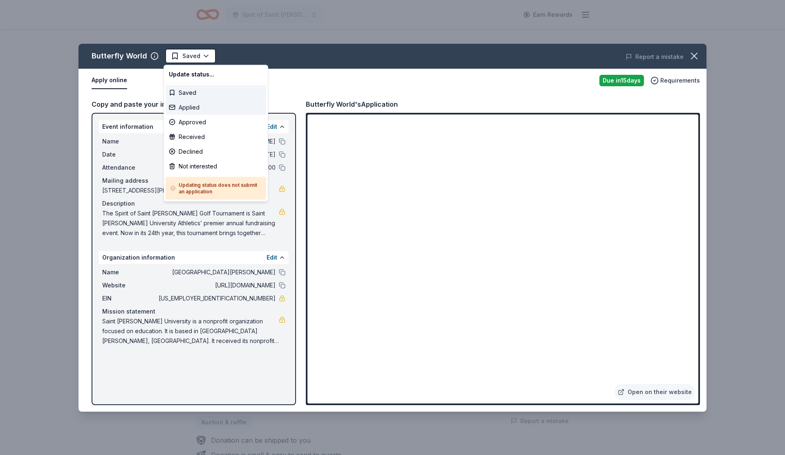
click at [187, 105] on div "Applied" at bounding box center [216, 107] width 101 height 15
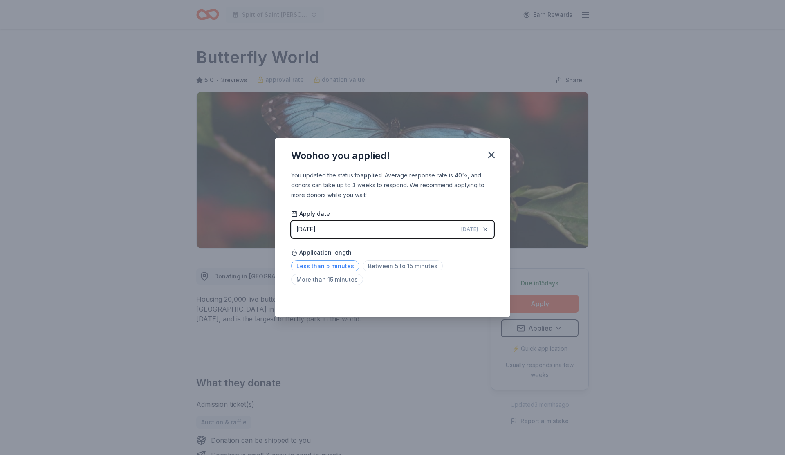
click at [316, 266] on span "Less than 5 minutes" at bounding box center [325, 266] width 68 height 11
click at [490, 153] on icon "button" at bounding box center [492, 155] width 6 height 6
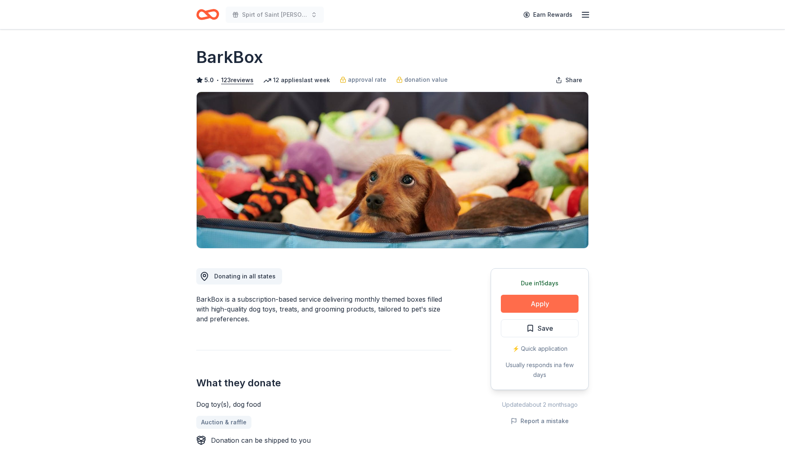
click at [530, 296] on button "Apply" at bounding box center [540, 304] width 78 height 18
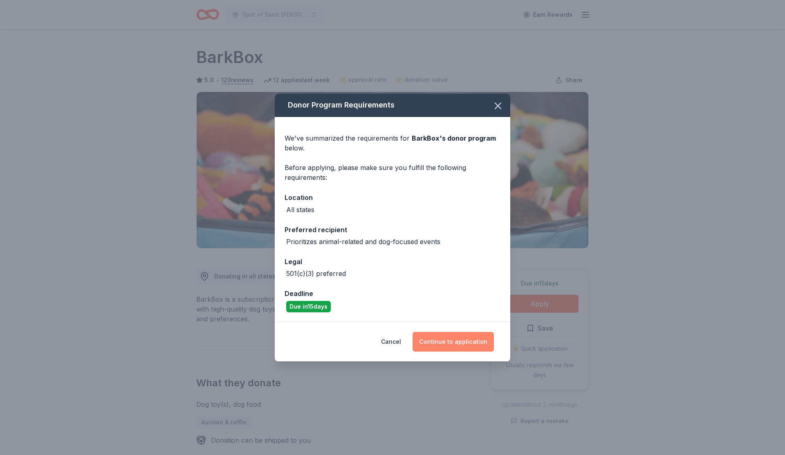
click at [452, 342] on button "Continue to application" at bounding box center [453, 342] width 81 height 20
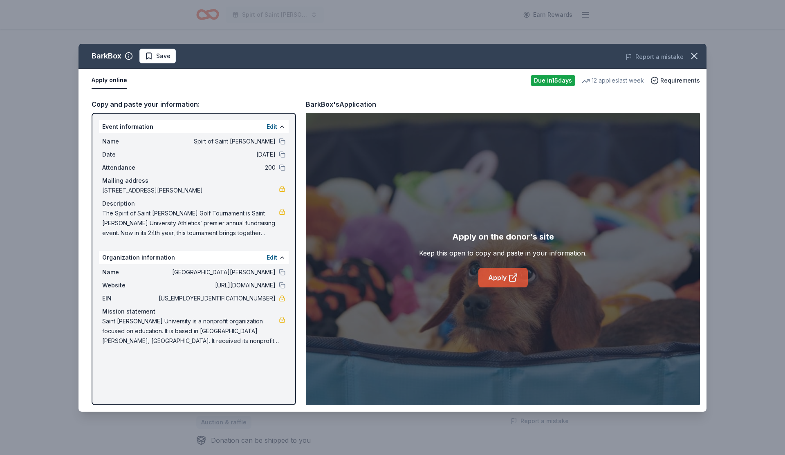
click at [506, 283] on link "Apply" at bounding box center [503, 278] width 49 height 20
click at [270, 124] on button "Edit" at bounding box center [272, 127] width 11 height 10
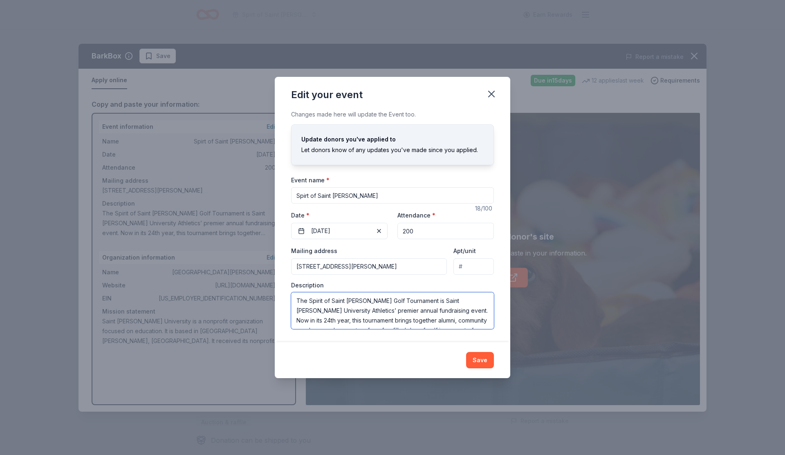
scroll to position [88, 0]
drag, startPoint x: 297, startPoint y: 301, endPoint x: 594, endPoint y: 424, distance: 321.1
click at [594, 424] on div "Edit your event Changes made here will update the Event too. Update donors you'…" at bounding box center [392, 227] width 785 height 455
click at [491, 98] on icon "button" at bounding box center [491, 93] width 11 height 11
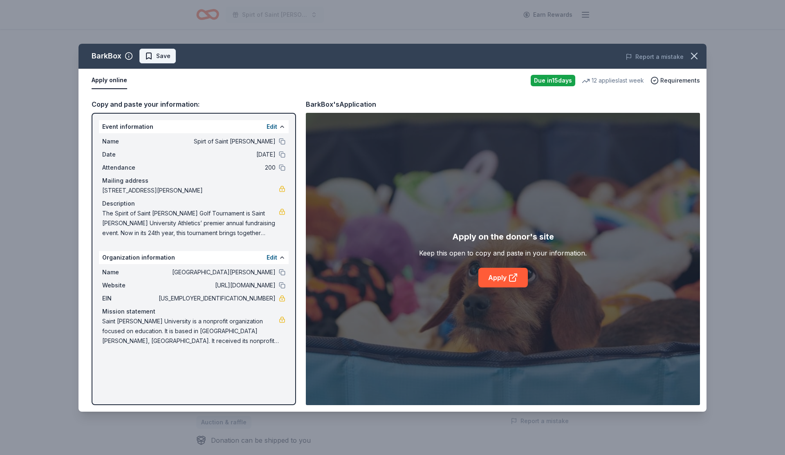
click at [162, 56] on span "Save" at bounding box center [163, 56] width 14 height 10
click at [175, 54] on html "Spirt of Saint [PERSON_NAME] Earn Rewards Due [DATE] Share BarkBox 5.0 • 123 re…" at bounding box center [392, 227] width 785 height 455
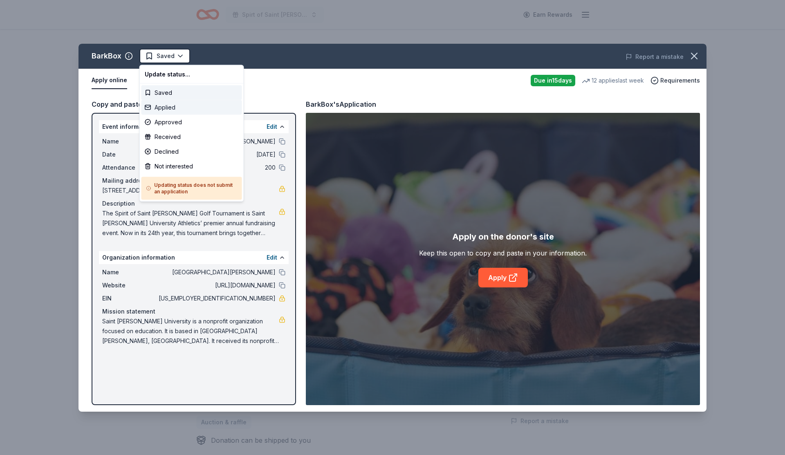
click at [174, 110] on div "Applied" at bounding box center [192, 107] width 101 height 15
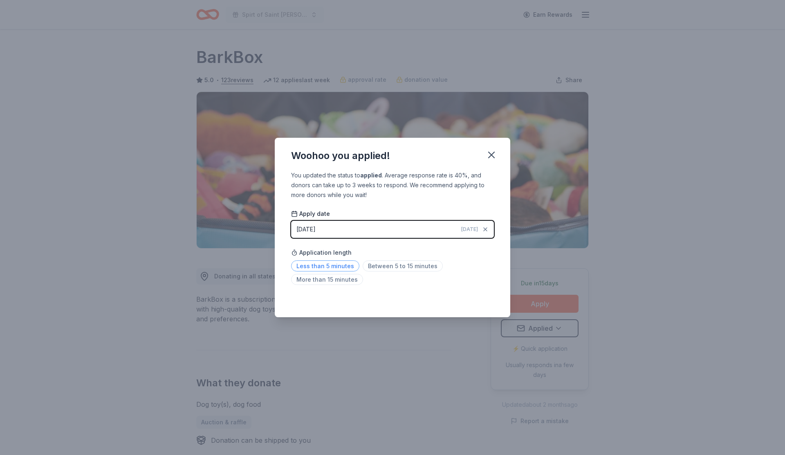
click at [342, 265] on span "Less than 5 minutes" at bounding box center [325, 266] width 68 height 11
click at [489, 156] on icon "button" at bounding box center [491, 154] width 11 height 11
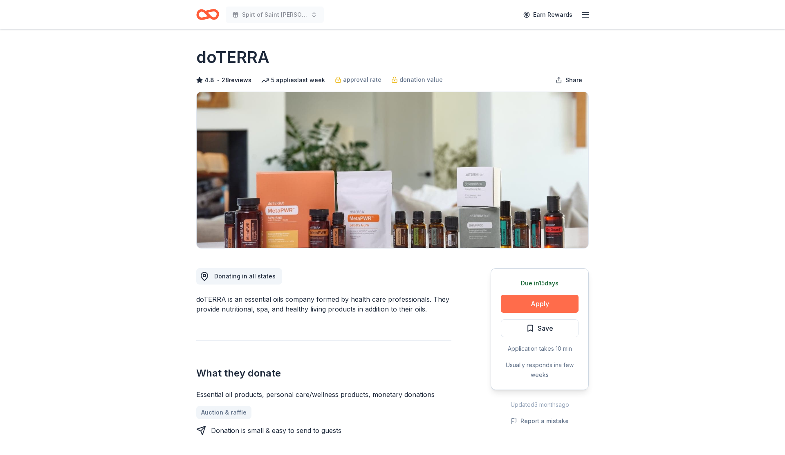
click at [525, 308] on button "Apply" at bounding box center [540, 304] width 78 height 18
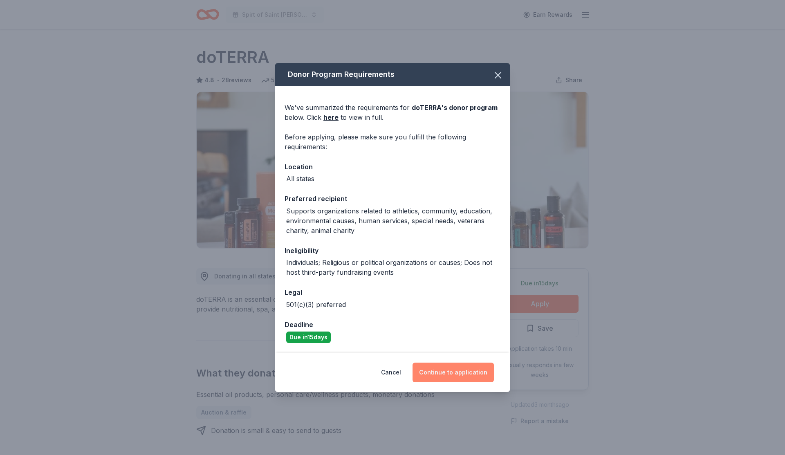
click at [480, 369] on button "Continue to application" at bounding box center [453, 373] width 81 height 20
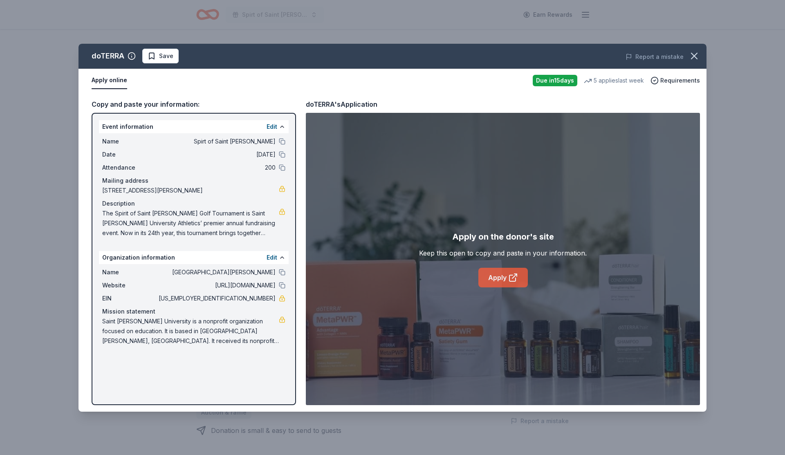
click at [510, 277] on icon at bounding box center [513, 278] width 10 height 10
click at [267, 188] on span "[STREET_ADDRESS][PERSON_NAME]" at bounding box center [190, 191] width 177 height 10
drag, startPoint x: 209, startPoint y: 188, endPoint x: 238, endPoint y: 188, distance: 29.9
click at [238, 188] on span "[STREET_ADDRESS][PERSON_NAME]" at bounding box center [190, 191] width 177 height 10
click at [273, 126] on button "Edit" at bounding box center [272, 127] width 11 height 10
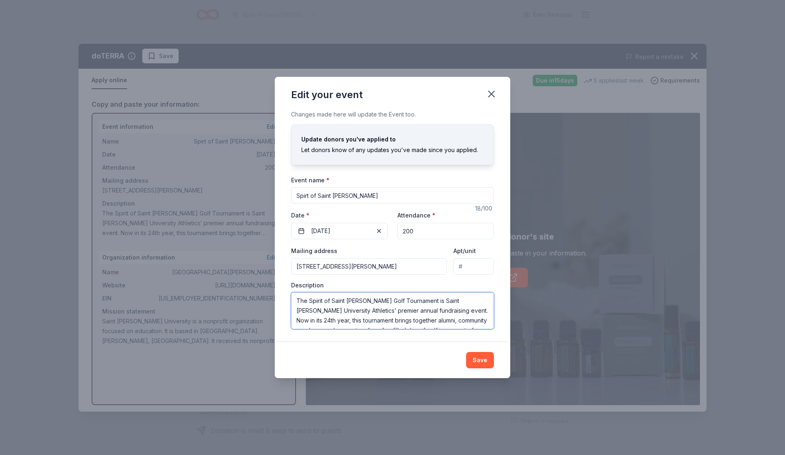
scroll to position [88, 0]
drag, startPoint x: 297, startPoint y: 300, endPoint x: 419, endPoint y: 384, distance: 148.5
click at [419, 384] on div "Edit your event Changes made here will update the Event too. Update donors you'…" at bounding box center [392, 227] width 785 height 455
click at [494, 96] on icon "button" at bounding box center [491, 93] width 11 height 11
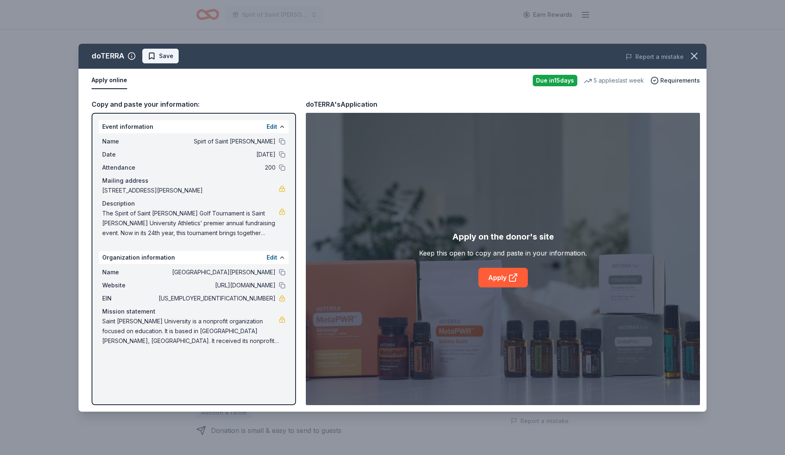
click at [158, 58] on span "Save" at bounding box center [161, 56] width 26 height 10
click at [172, 54] on html "Spirt of Saint Leo Earn Rewards Due in 15 days Share doTERRA 4.8 • 28 reviews 5…" at bounding box center [392, 227] width 785 height 455
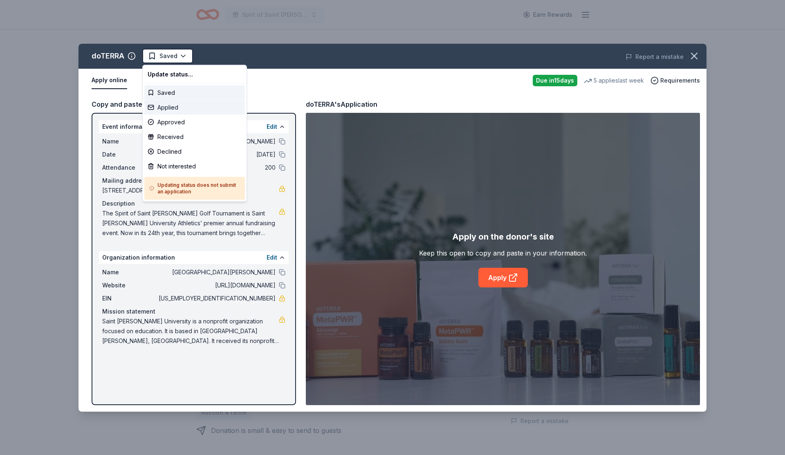
click at [162, 108] on div "Applied" at bounding box center [194, 107] width 101 height 15
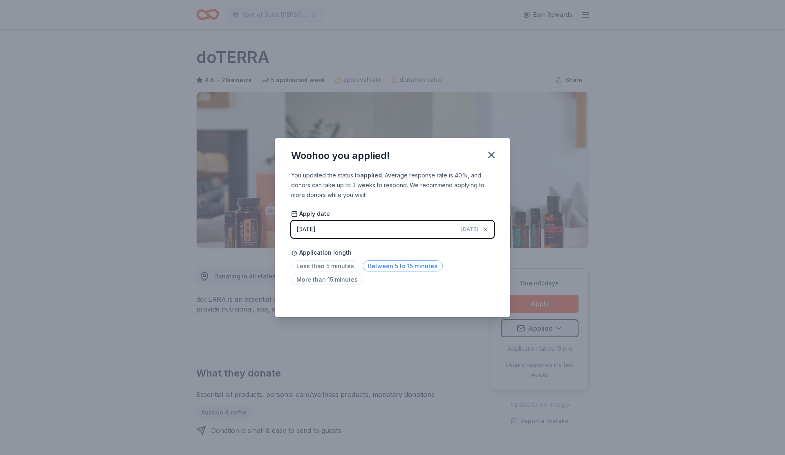
click at [388, 270] on span "Between 5 to 15 minutes" at bounding box center [403, 266] width 80 height 11
click at [489, 154] on icon "button" at bounding box center [491, 154] width 11 height 11
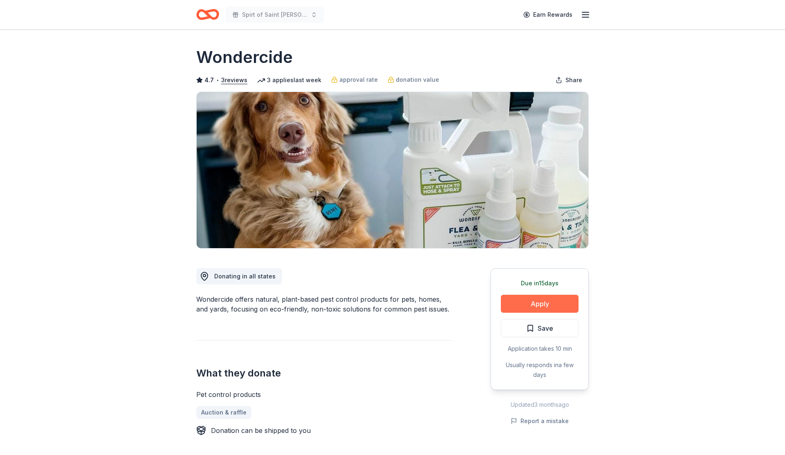
click at [568, 301] on button "Apply" at bounding box center [540, 304] width 78 height 18
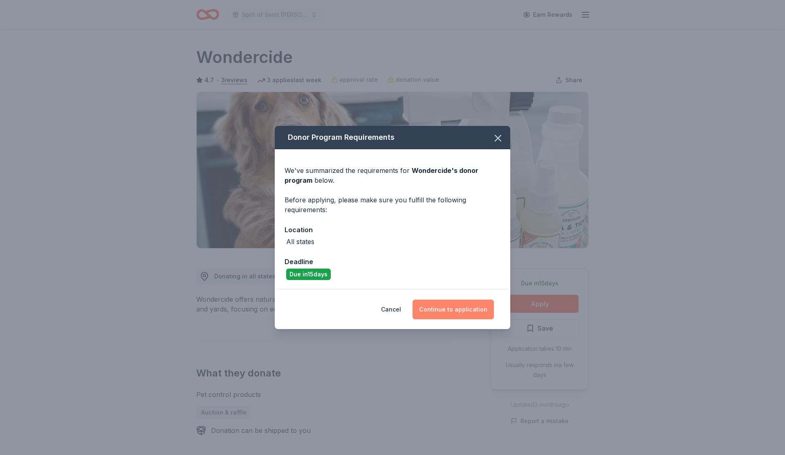
click at [483, 308] on button "Continue to application" at bounding box center [453, 310] width 81 height 20
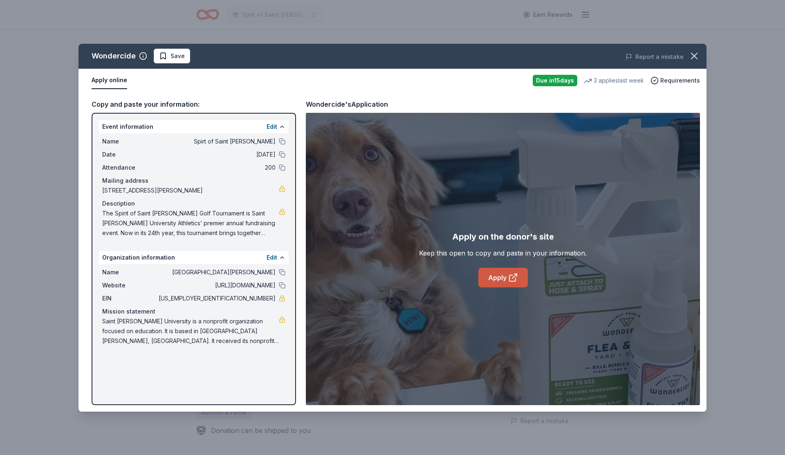
click at [506, 270] on link "Apply" at bounding box center [503, 278] width 49 height 20
click at [182, 50] on button "Save" at bounding box center [172, 56] width 36 height 15
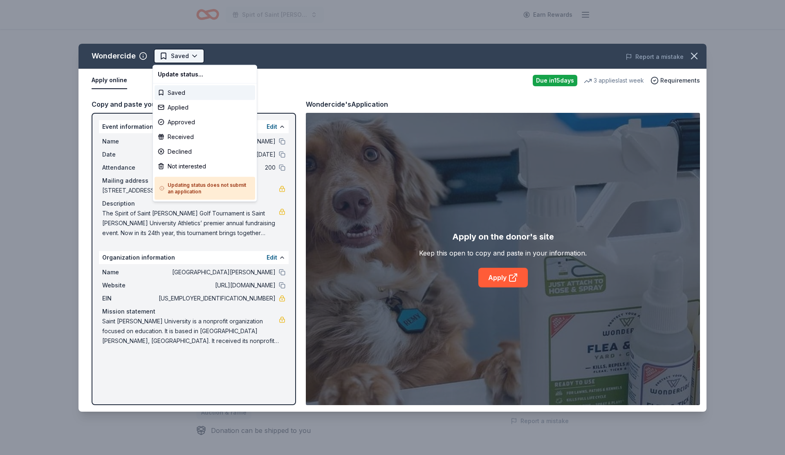
click at [175, 56] on html "Spirt of Saint Leo Earn Rewards Due in 15 days Share Wondercide 4.7 • 3 reviews…" at bounding box center [392, 227] width 785 height 455
click at [178, 106] on div "Applied" at bounding box center [205, 107] width 101 height 15
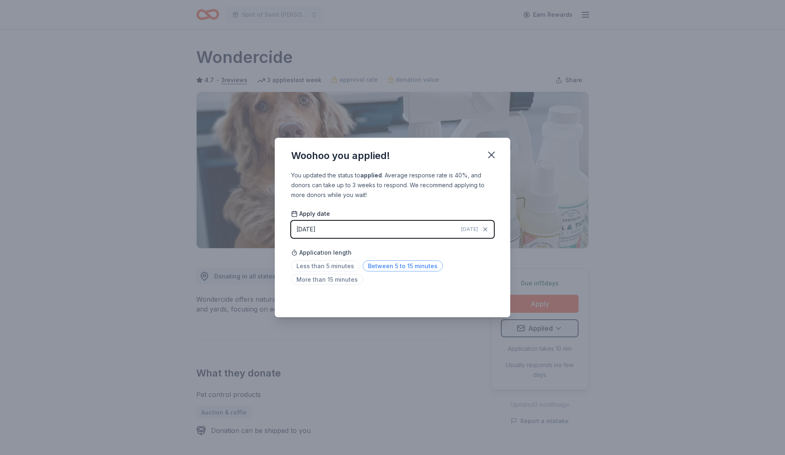
click at [376, 265] on span "Between 5 to 15 minutes" at bounding box center [403, 266] width 80 height 11
click at [491, 162] on button "button" at bounding box center [492, 155] width 18 height 18
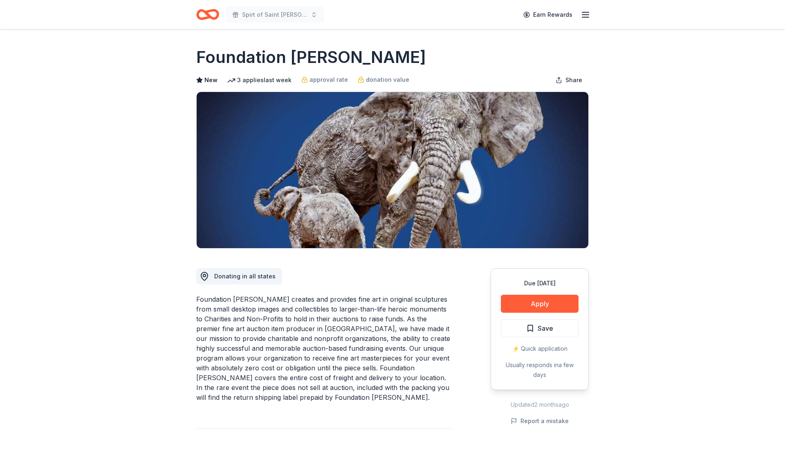
click at [546, 301] on button "Apply" at bounding box center [540, 304] width 78 height 18
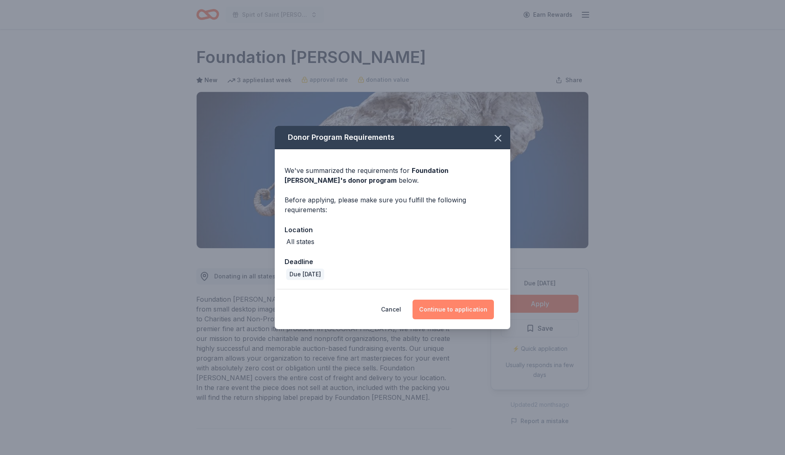
click at [464, 319] on button "Continue to application" at bounding box center [453, 310] width 81 height 20
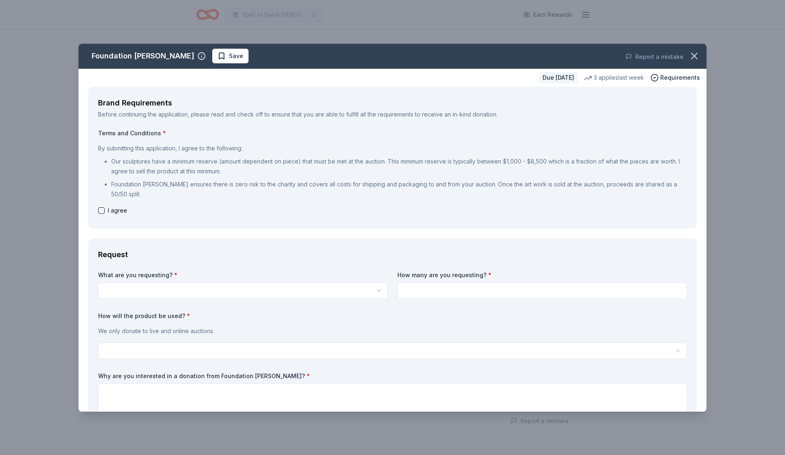
click at [100, 209] on button "button" at bounding box center [101, 210] width 7 height 7
checkbox input "true"
click at [132, 297] on html "Spirt of Saint Leo Earn Rewards Due in 17 days Share Foundation Michelangelo Ne…" at bounding box center [392, 227] width 785 height 455
select select "Limited edition bronze sculptures by famous artists (valued between $2k to $7k;…"
click at [409, 285] on input at bounding box center [543, 291] width 290 height 16
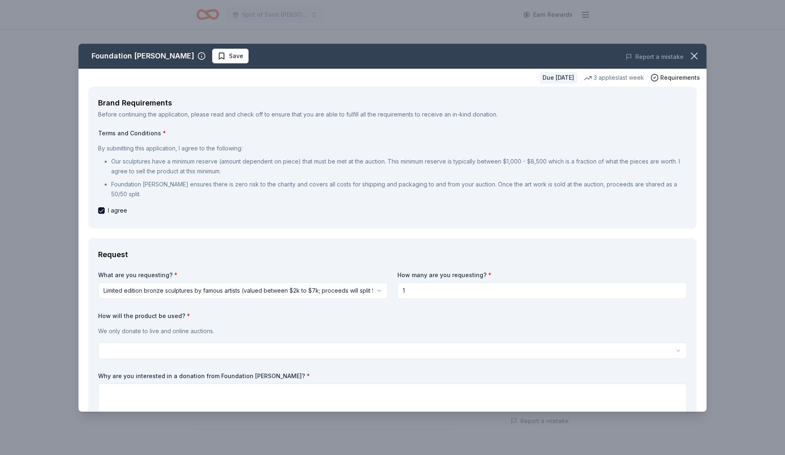
type input "1"
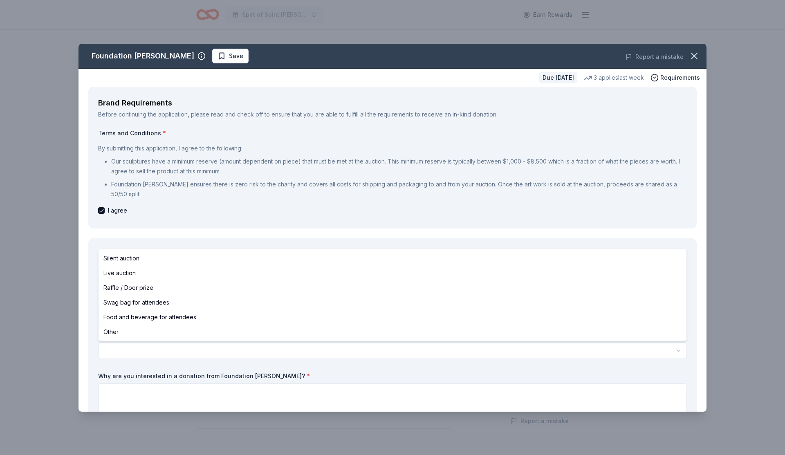
click at [216, 347] on html "Spirt of Saint Leo Earn Rewards Due in 17 days Share Foundation Michelangelo Ne…" at bounding box center [392, 227] width 785 height 455
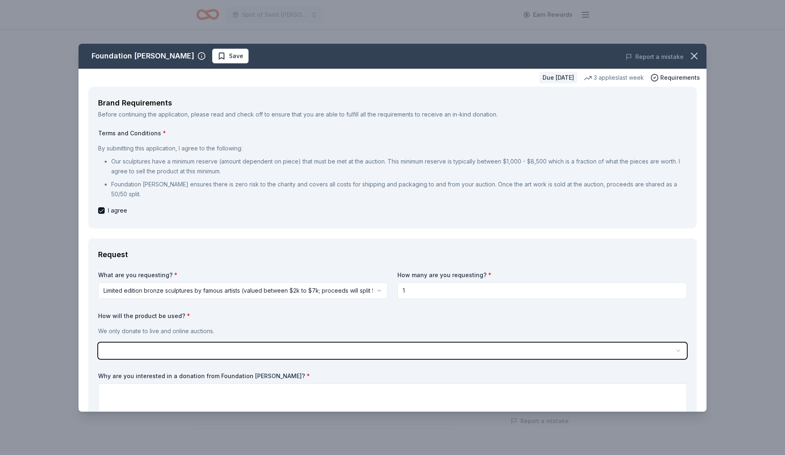
click at [218, 220] on html "Spirt of Saint Leo Earn Rewards Due in 17 days Share Foundation Michelangelo Ne…" at bounding box center [392, 227] width 785 height 455
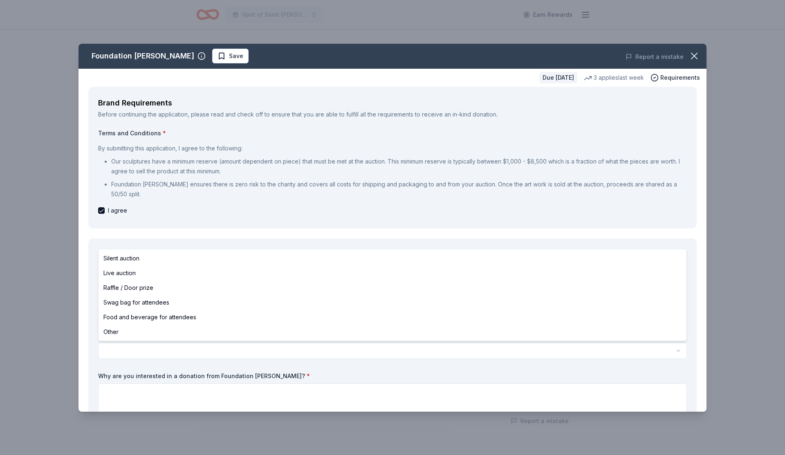
click at [150, 349] on html "Spirt of Saint Leo Earn Rewards Due in 17 days Share Foundation Michelangelo Ne…" at bounding box center [392, 227] width 785 height 455
select select "raffleDoorPrize"
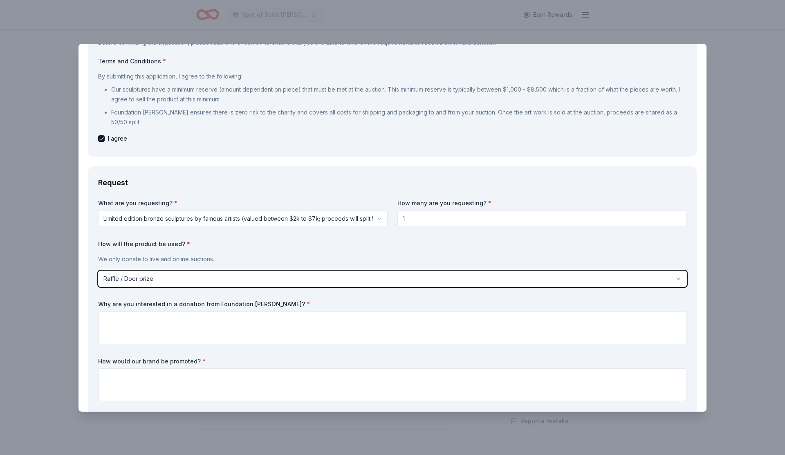
scroll to position [119, 0]
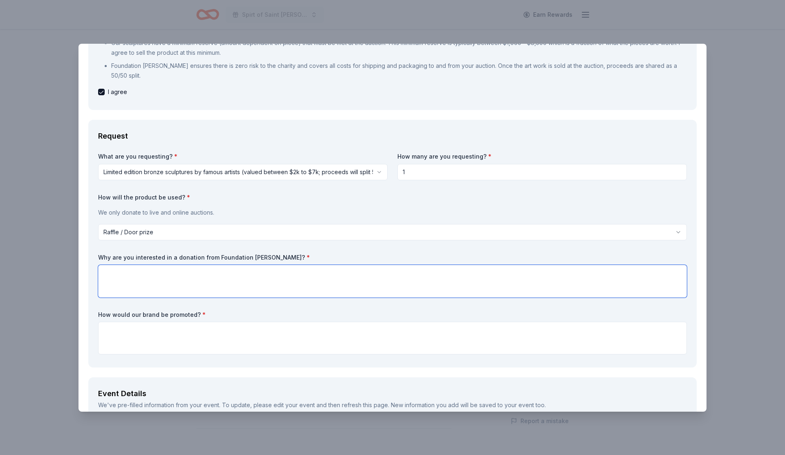
click at [135, 272] on textarea at bounding box center [392, 281] width 589 height 33
type textarea "We would love to advertise Foundation Michelangelo at our Spirit of Saint Leo G…"
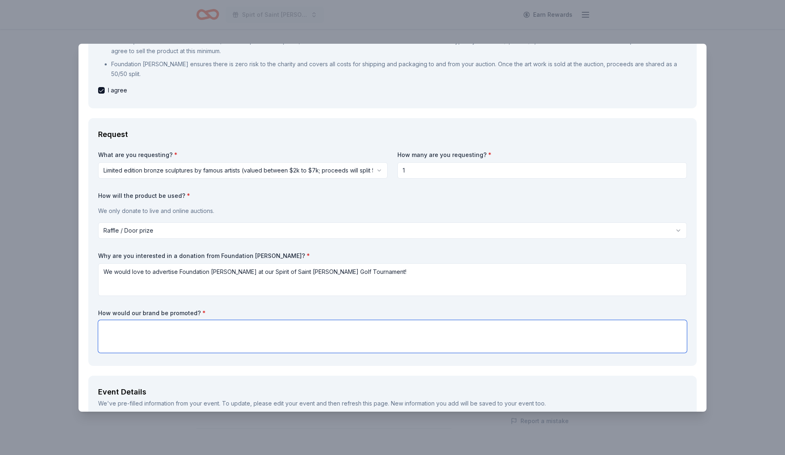
click at [193, 343] on textarea at bounding box center [392, 336] width 589 height 33
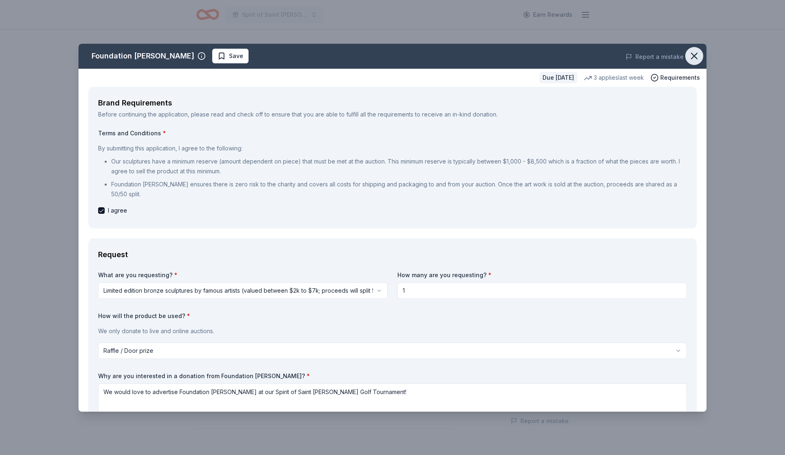
click at [693, 60] on icon "button" at bounding box center [694, 55] width 11 height 11
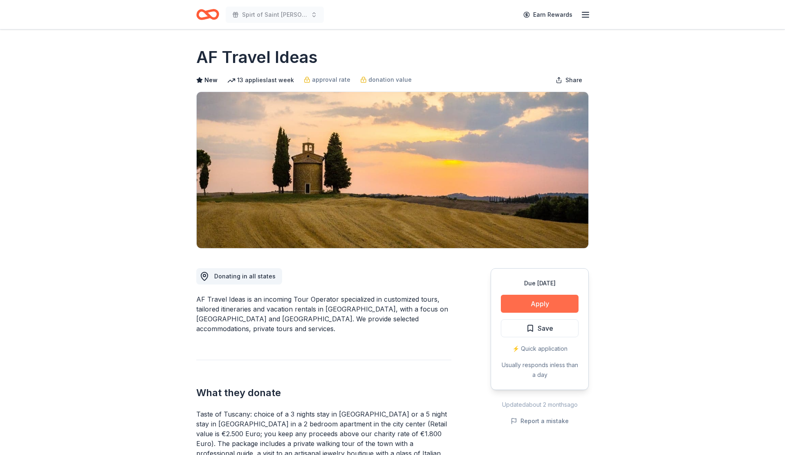
click at [524, 297] on button "Apply" at bounding box center [540, 304] width 78 height 18
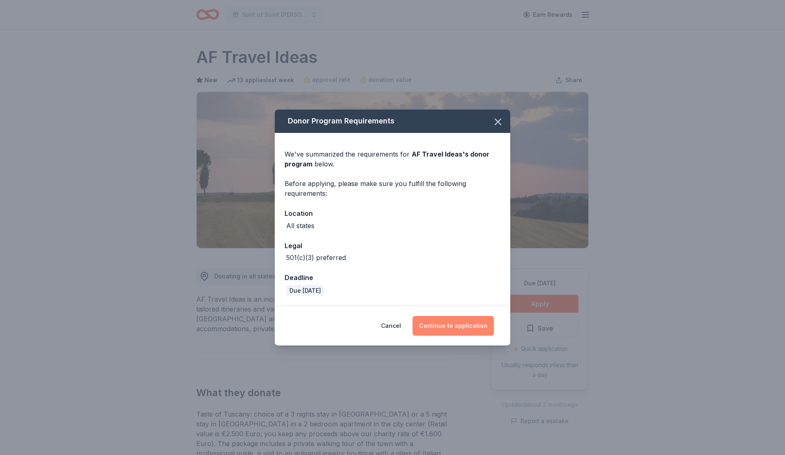
click at [478, 327] on button "Continue to application" at bounding box center [453, 326] width 81 height 20
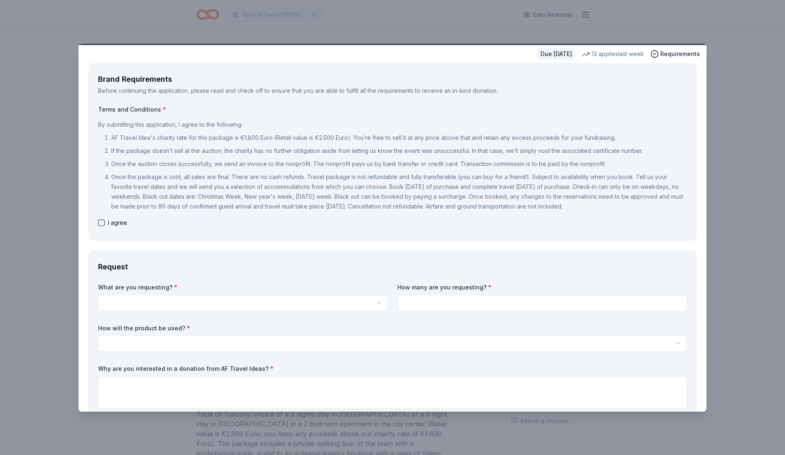
scroll to position [27, 0]
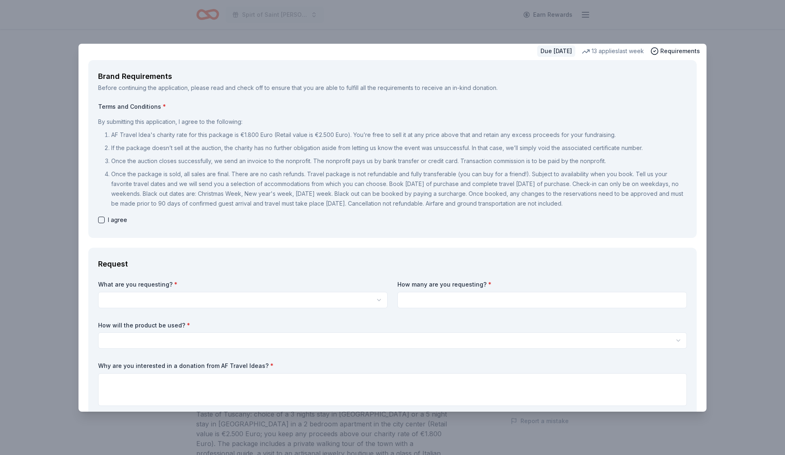
click at [362, 299] on html "Spirt of Saint Leo Earn Rewards Due in 38 days Share AF Travel Ideas New 13 app…" at bounding box center [392, 227] width 785 height 455
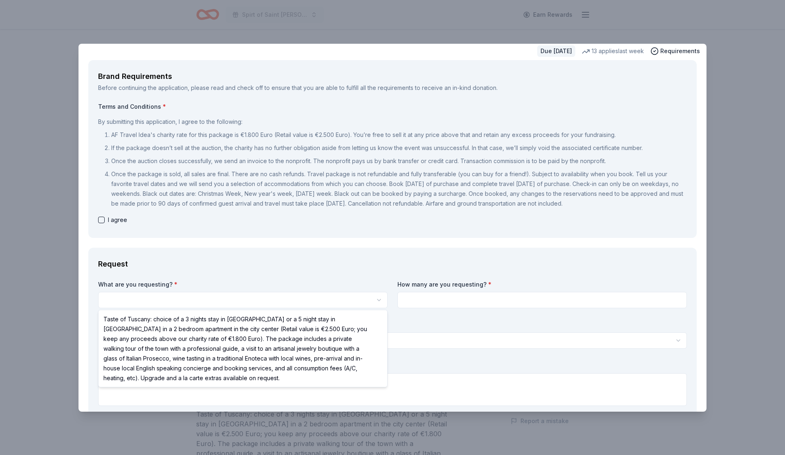
select select "Taste of Tuscany: choice of a 3 nights stay in Florence or a 5 night stay in Co…"
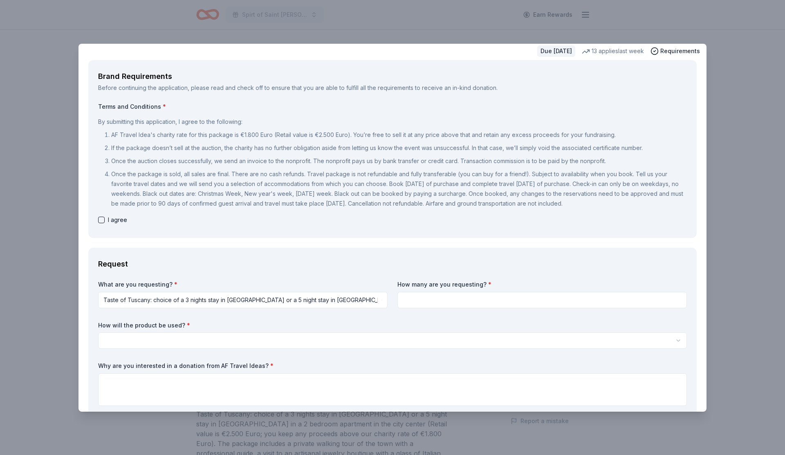
click at [441, 300] on input at bounding box center [543, 300] width 290 height 16
type input "1"
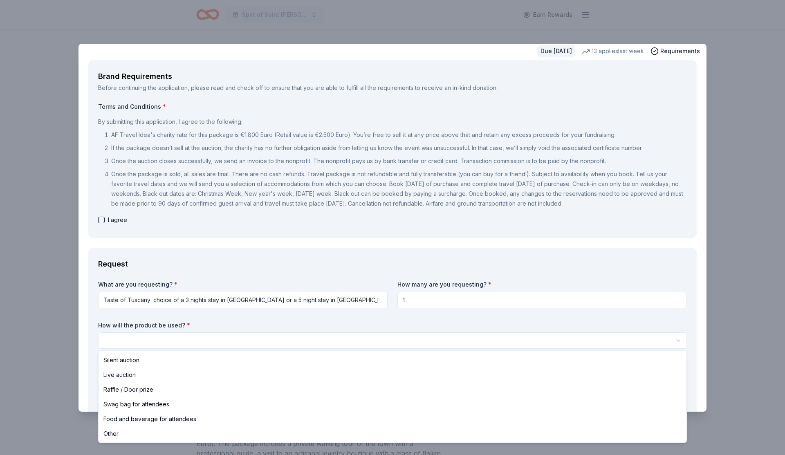
click at [242, 344] on html "Spirt of Saint Leo Earn Rewards Due in 38 days Share AF Travel Ideas New 13 app…" at bounding box center [392, 227] width 785 height 455
select select "raffleDoorPrize"
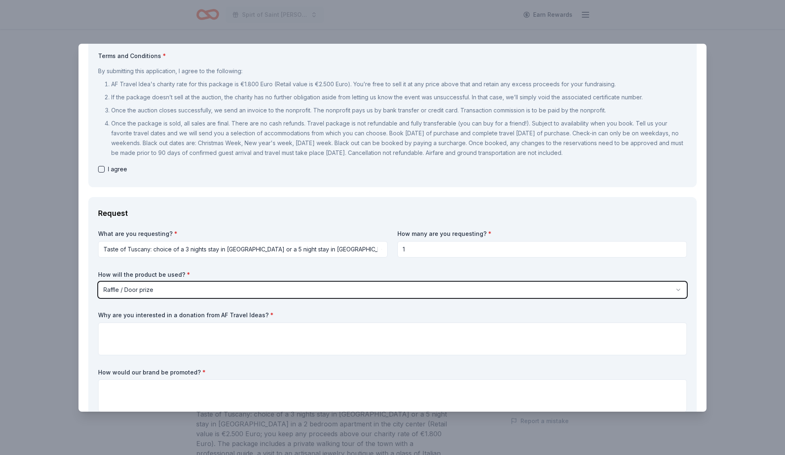
scroll to position [108, 0]
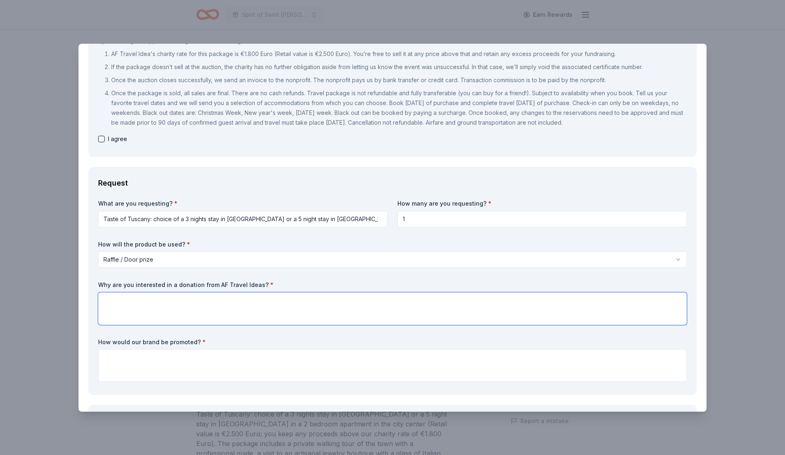
click at [175, 301] on textarea at bounding box center [392, 308] width 589 height 33
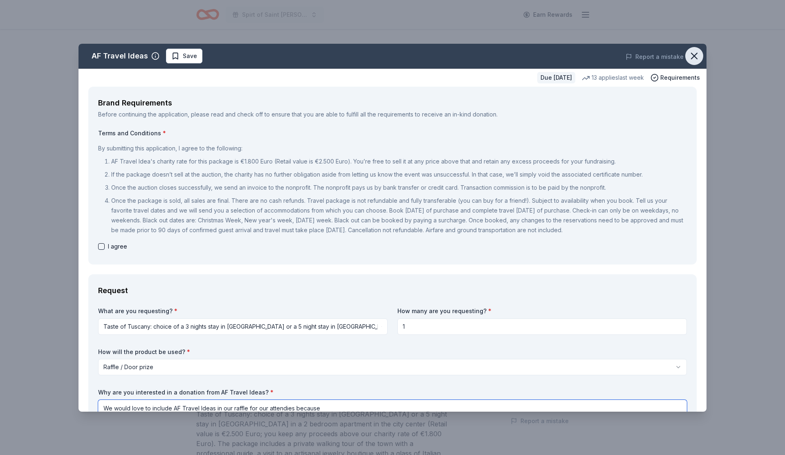
type textarea "We would love to include AF Travel Ideas in our raffle for our attendies because"
click at [687, 58] on button "button" at bounding box center [694, 56] width 18 height 18
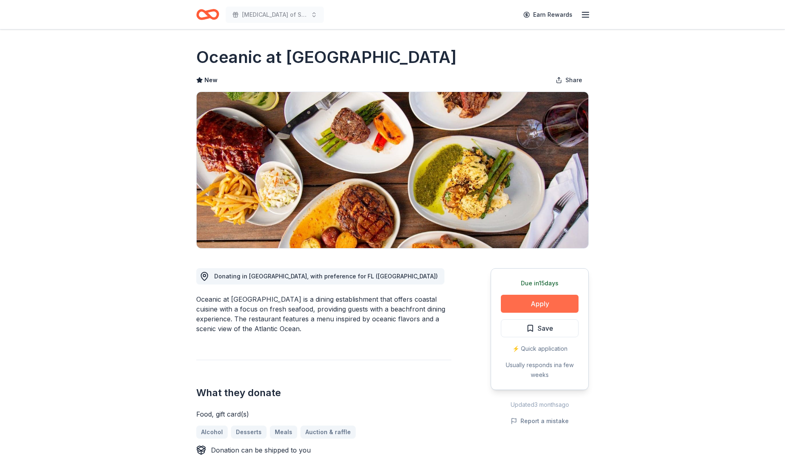
click at [564, 308] on button "Apply" at bounding box center [540, 304] width 78 height 18
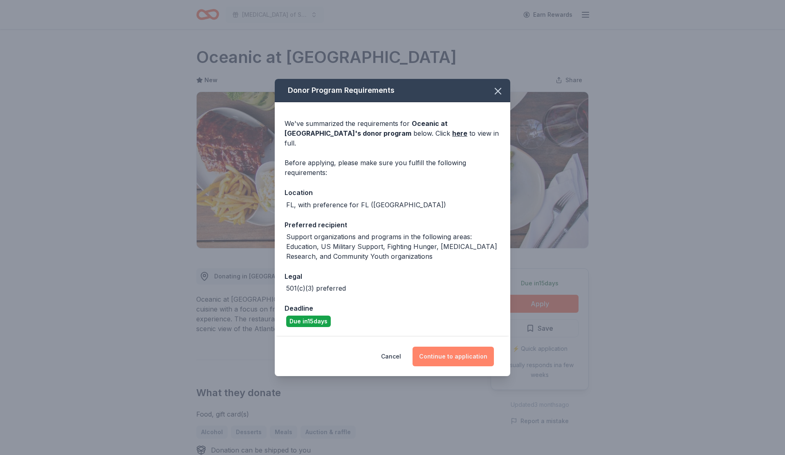
click at [445, 347] on button "Continue to application" at bounding box center [453, 357] width 81 height 20
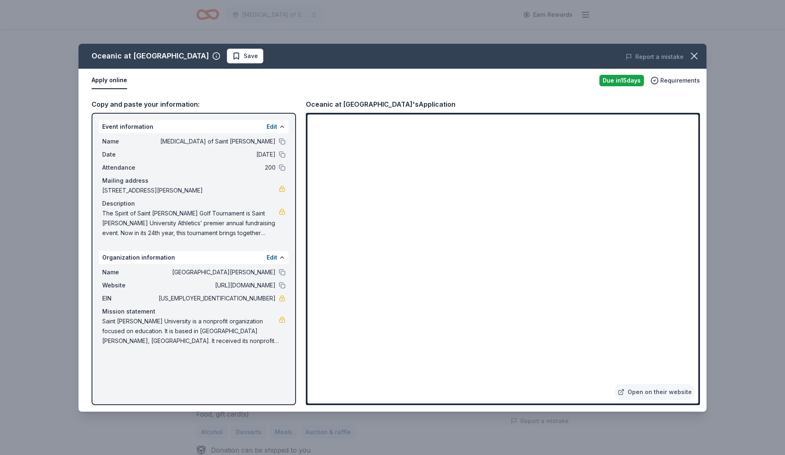
drag, startPoint x: 92, startPoint y: 54, endPoint x: 136, endPoint y: 54, distance: 44.2
click at [136, 54] on div "Oceanic at Pompano Beach" at bounding box center [150, 55] width 117 height 13
click at [244, 60] on span "Save" at bounding box center [251, 56] width 14 height 10
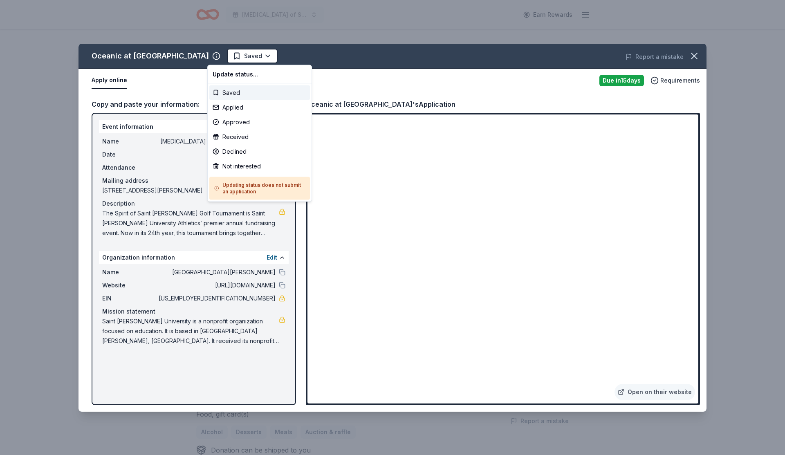
click at [232, 60] on html "Spirt of Saint Leo Earn Rewards Due in 15 days Share Oceanic at Pompano Beach N…" at bounding box center [392, 227] width 785 height 455
click at [234, 112] on div "Applied" at bounding box center [259, 107] width 101 height 15
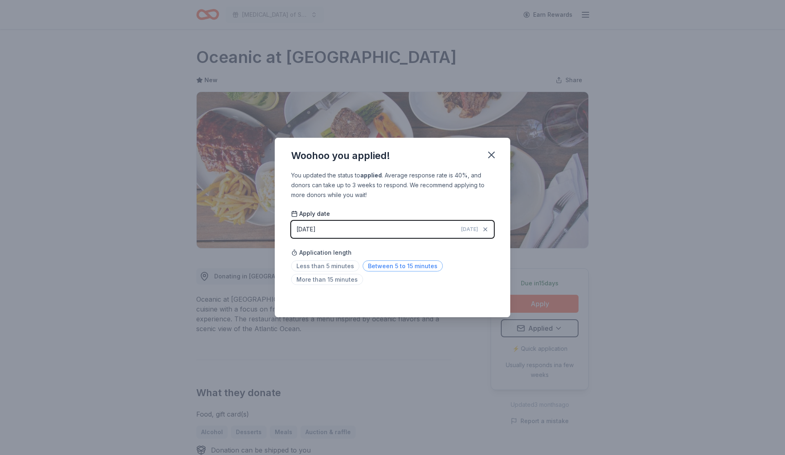
click at [370, 267] on span "Between 5 to 15 minutes" at bounding box center [403, 266] width 80 height 11
click at [491, 158] on icon "button" at bounding box center [491, 154] width 11 height 11
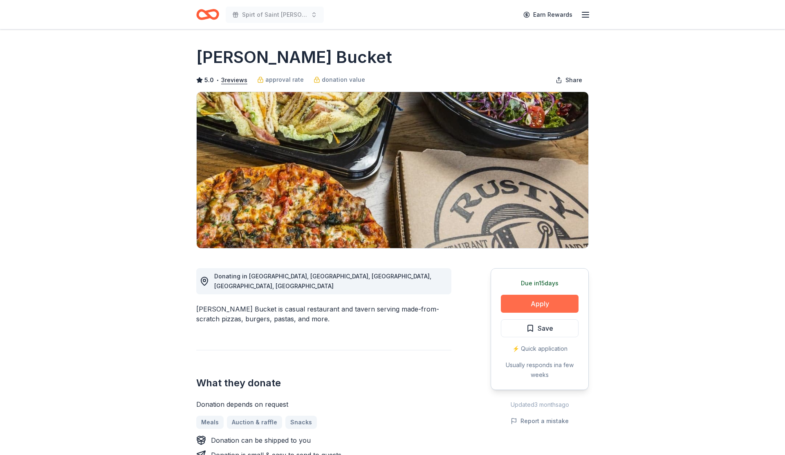
click at [533, 305] on button "Apply" at bounding box center [540, 304] width 78 height 18
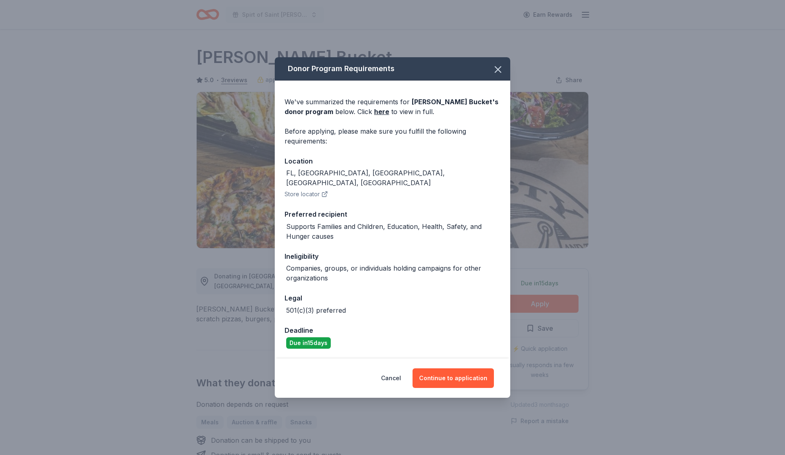
click at [457, 384] on div "Cancel Continue to application" at bounding box center [393, 378] width 236 height 39
click at [453, 376] on button "Continue to application" at bounding box center [453, 379] width 81 height 20
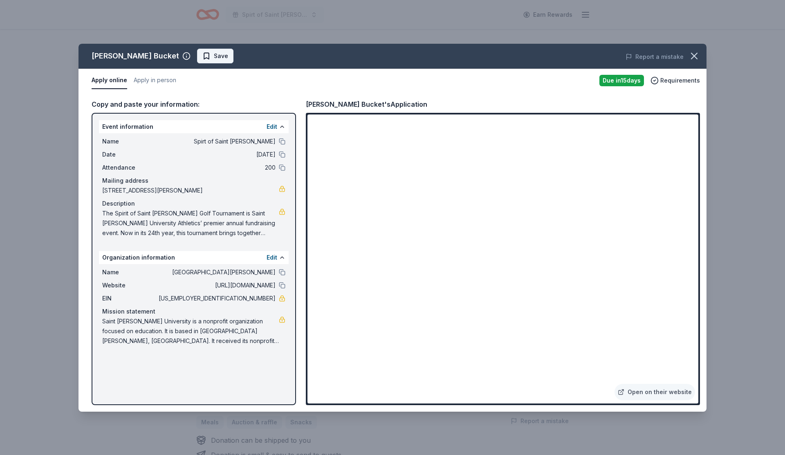
click at [202, 54] on span "Save" at bounding box center [215, 56] width 26 height 10
click at [171, 55] on html "Spirt of Saint [PERSON_NAME] Earn Rewards Due [DATE] Share [PERSON_NAME] Bucket…" at bounding box center [392, 227] width 785 height 455
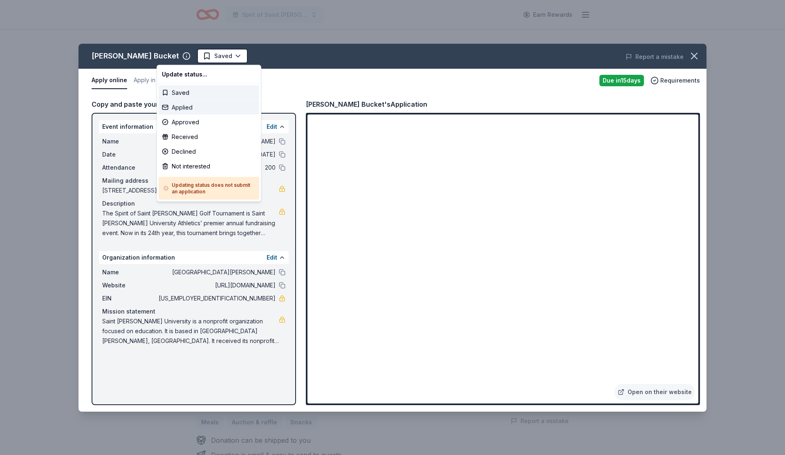
click at [187, 106] on div "Applied" at bounding box center [209, 107] width 101 height 15
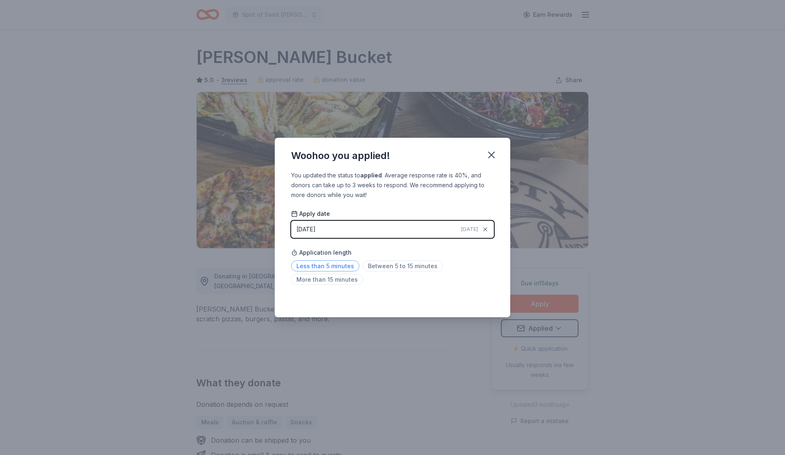
click at [314, 269] on span "Less than 5 minutes" at bounding box center [325, 266] width 68 height 11
click at [493, 157] on icon "button" at bounding box center [491, 154] width 11 height 11
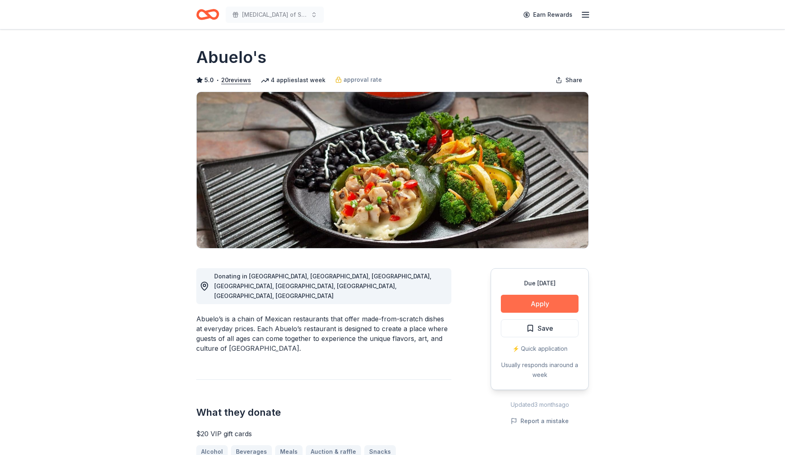
click at [545, 299] on button "Apply" at bounding box center [540, 304] width 78 height 18
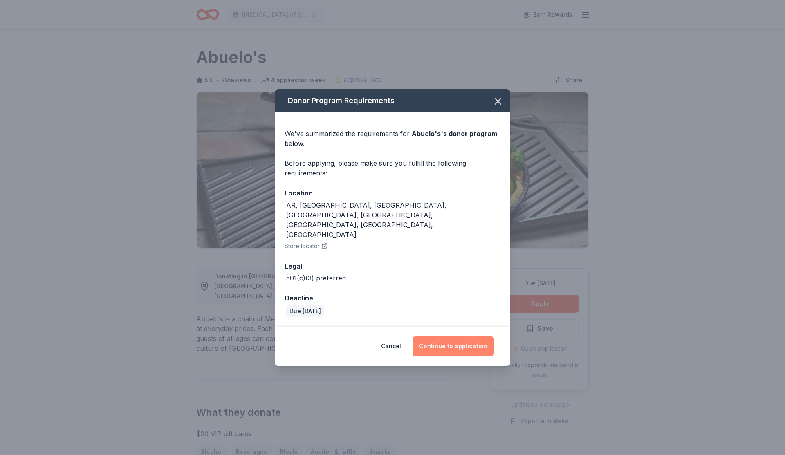
click at [465, 337] on button "Continue to application" at bounding box center [453, 347] width 81 height 20
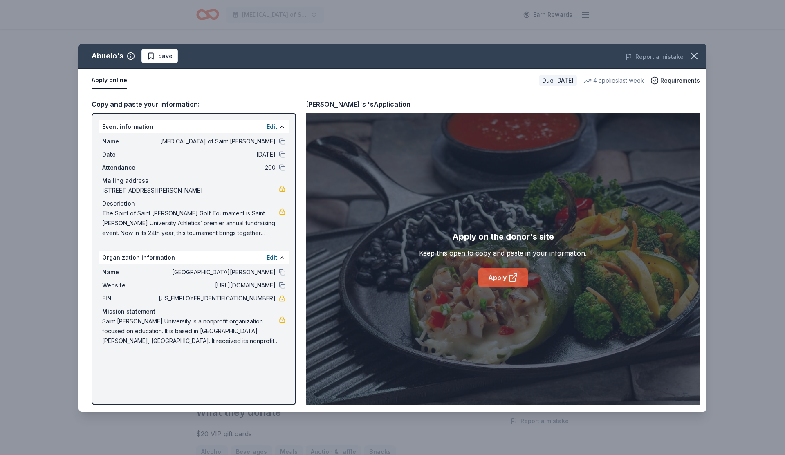
click at [517, 276] on icon at bounding box center [513, 278] width 10 height 10
click at [273, 128] on button "Edit" at bounding box center [272, 127] width 11 height 10
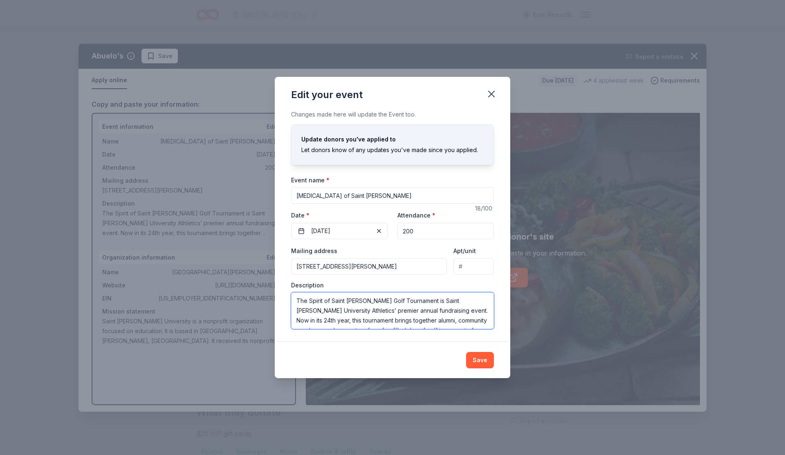
scroll to position [88, 0]
drag, startPoint x: 296, startPoint y: 298, endPoint x: 569, endPoint y: 355, distance: 278.8
click at [569, 355] on div "Edit your event Changes made here will update the Event too. Update donors you'…" at bounding box center [392, 227] width 785 height 455
click at [494, 96] on icon "button" at bounding box center [491, 93] width 11 height 11
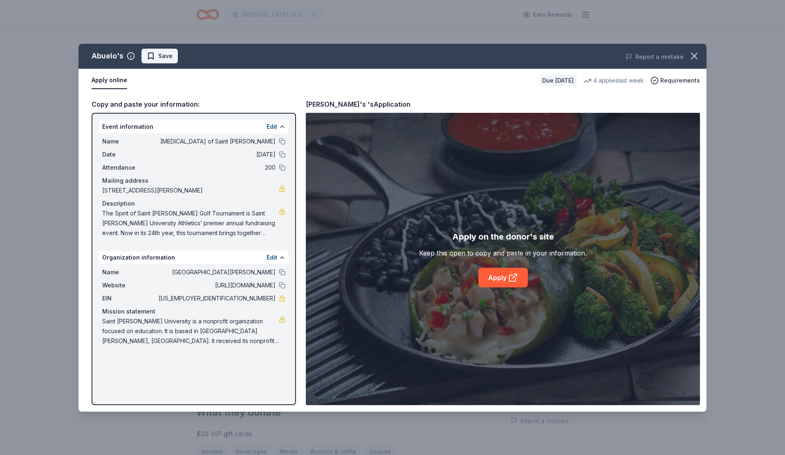
click at [143, 54] on button "Save" at bounding box center [160, 56] width 36 height 15
click at [158, 54] on html "Spirt of Saint Leo Earn Rewards Due in 17 days Share Abuelo's 5.0 • 20 reviews …" at bounding box center [392, 227] width 785 height 455
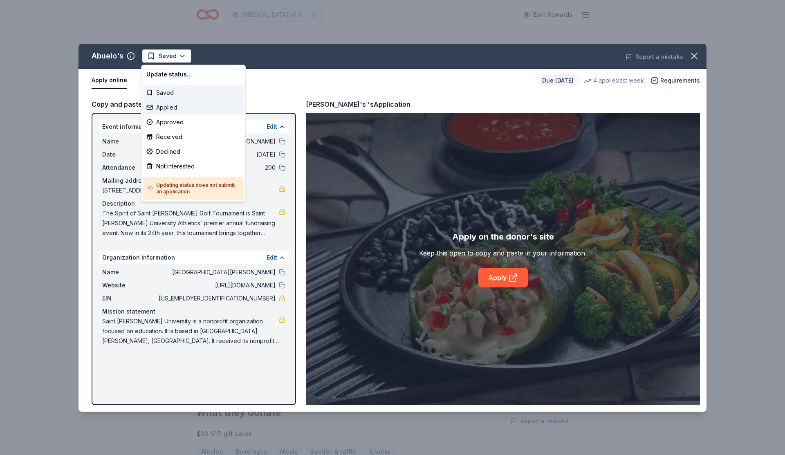
click at [167, 108] on div "Applied" at bounding box center [193, 107] width 101 height 15
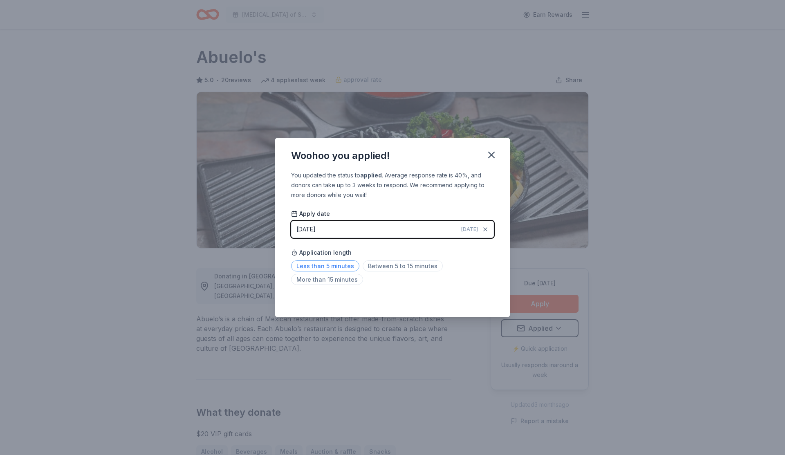
click at [344, 265] on span "Less than 5 minutes" at bounding box center [325, 266] width 68 height 11
click at [492, 155] on icon "button" at bounding box center [492, 155] width 6 height 6
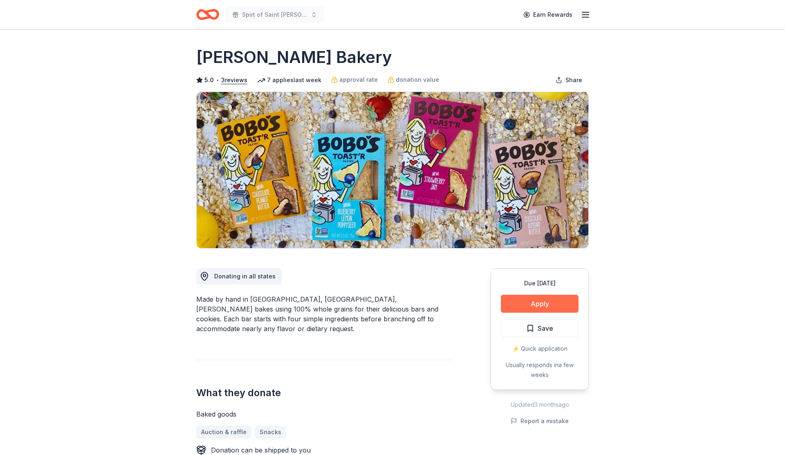
click at [555, 299] on button "Apply" at bounding box center [540, 304] width 78 height 18
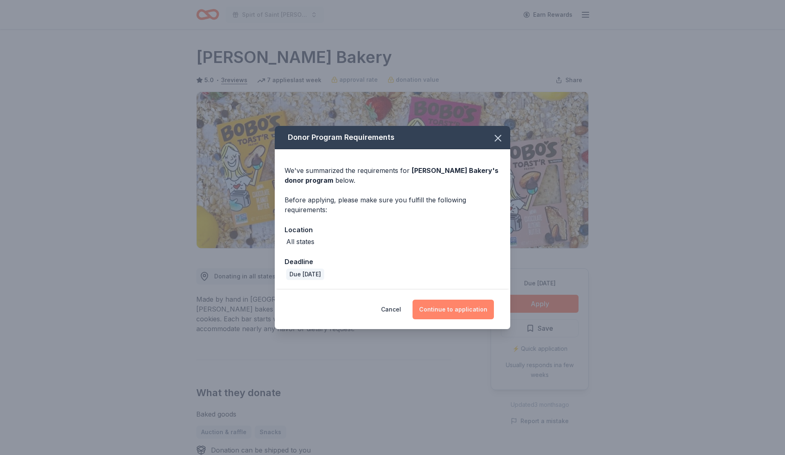
click at [450, 309] on button "Continue to application" at bounding box center [453, 310] width 81 height 20
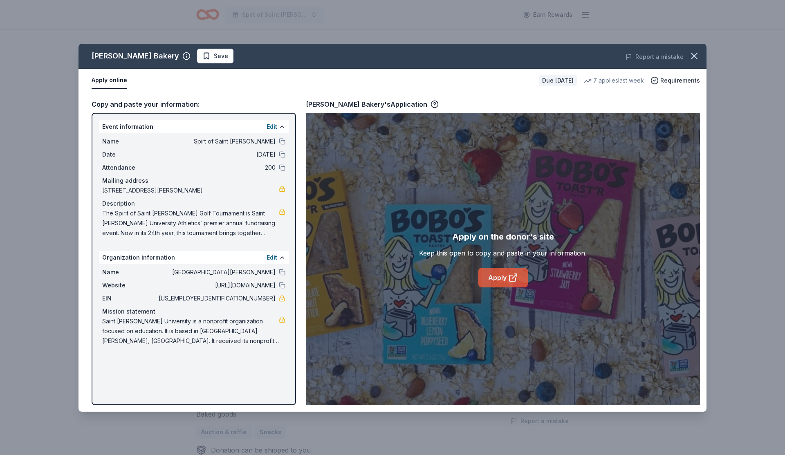
click at [487, 281] on link "Apply" at bounding box center [503, 278] width 49 height 20
click at [202, 56] on span "Save" at bounding box center [215, 56] width 26 height 10
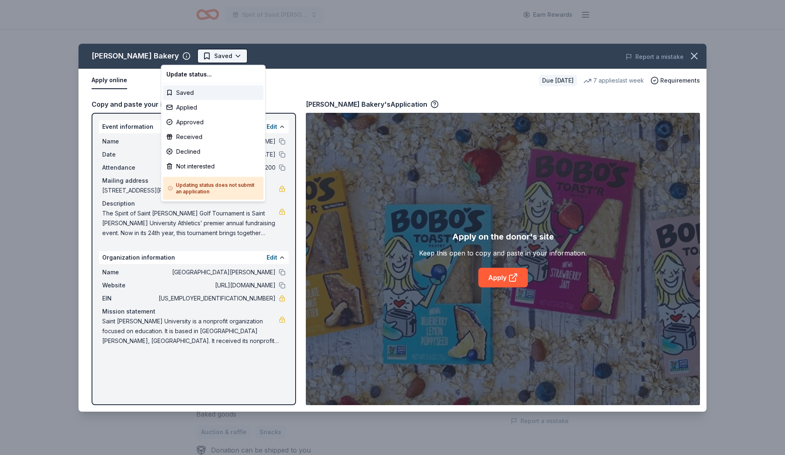
click at [201, 56] on html "Spirt of Saint [PERSON_NAME] Earn Rewards Due [DATE] Share [PERSON_NAME] Bakery…" at bounding box center [392, 227] width 785 height 455
click at [188, 106] on div "Applied" at bounding box center [213, 107] width 101 height 15
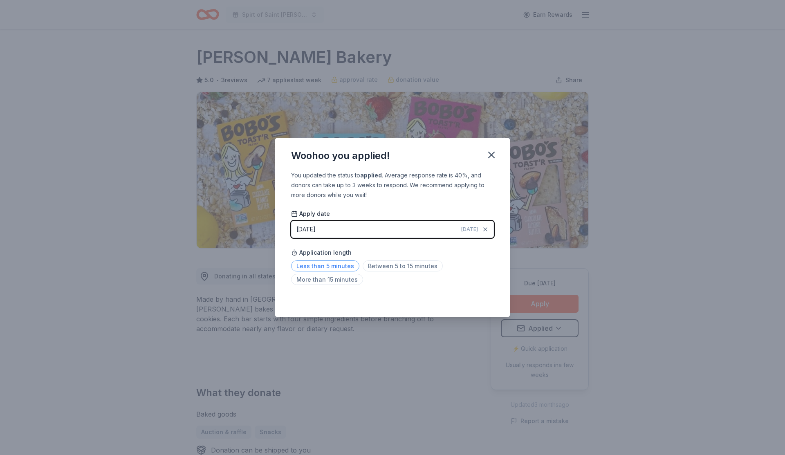
click at [320, 265] on span "Less than 5 minutes" at bounding box center [325, 266] width 68 height 11
click at [492, 155] on icon "button" at bounding box center [492, 155] width 6 height 6
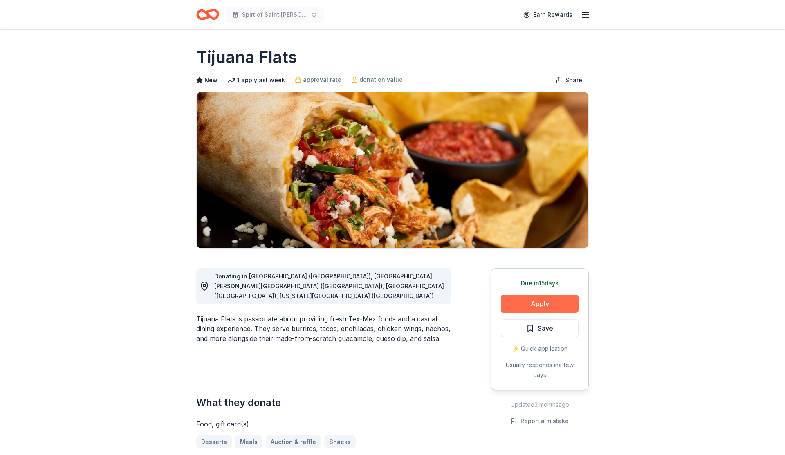
click at [515, 301] on button "Apply" at bounding box center [540, 304] width 78 height 18
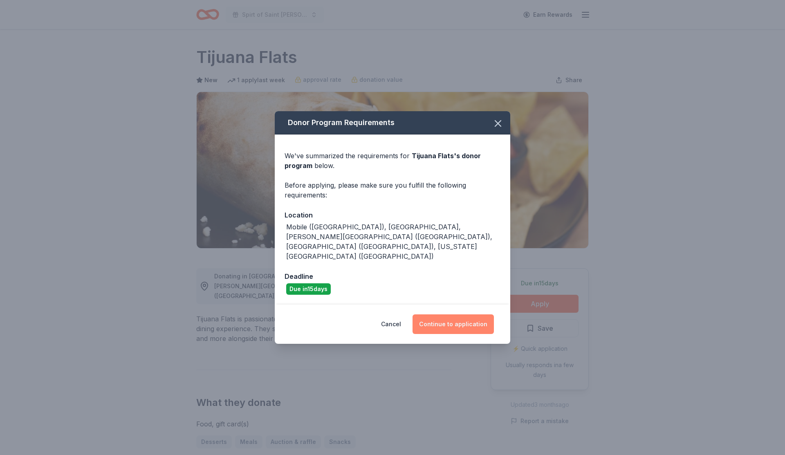
click at [465, 315] on button "Continue to application" at bounding box center [453, 325] width 81 height 20
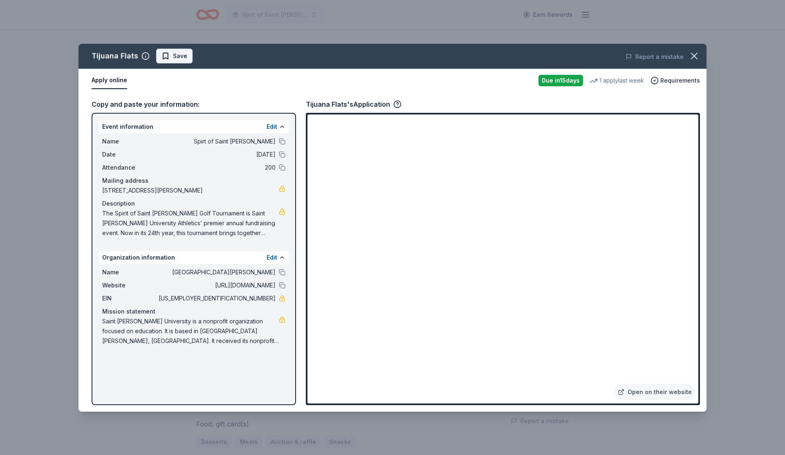
click at [167, 54] on span "Save" at bounding box center [175, 56] width 26 height 10
click at [172, 55] on html "Spirt of Saint Leo Earn Rewards Due in 15 days Share Tijuana Flats New 1 apply …" at bounding box center [392, 227] width 785 height 455
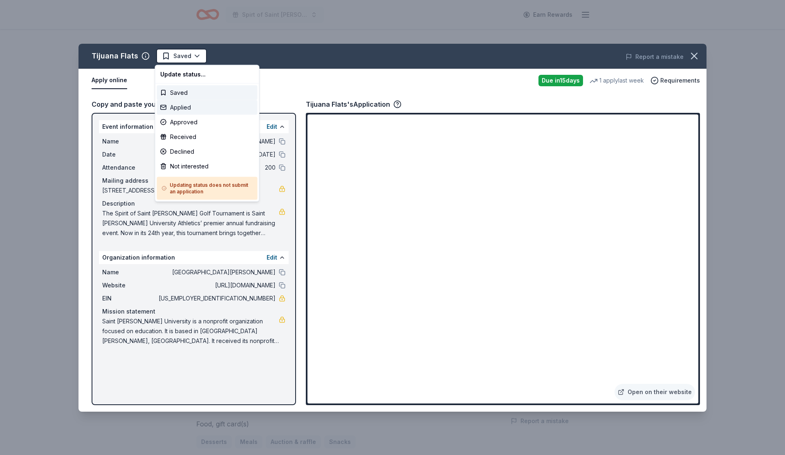
click at [191, 110] on div "Applied" at bounding box center [207, 107] width 101 height 15
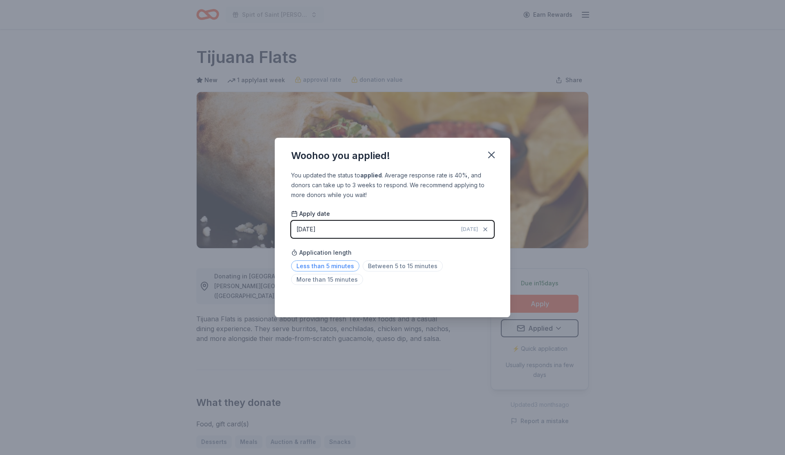
click at [334, 266] on span "Less than 5 minutes" at bounding box center [325, 266] width 68 height 11
click at [492, 155] on icon "button" at bounding box center [492, 155] width 6 height 6
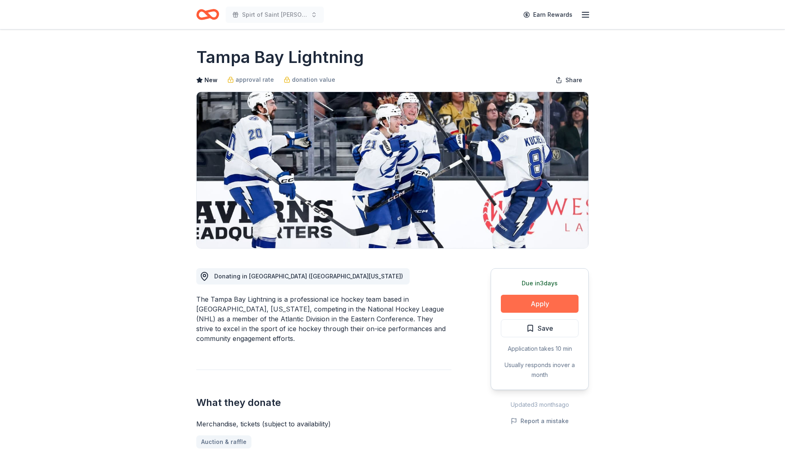
click at [539, 306] on button "Apply" at bounding box center [540, 304] width 78 height 18
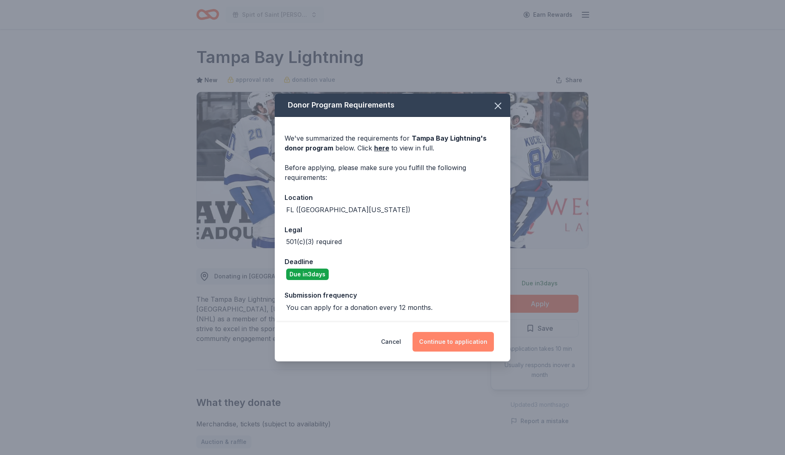
click at [465, 346] on button "Continue to application" at bounding box center [453, 342] width 81 height 20
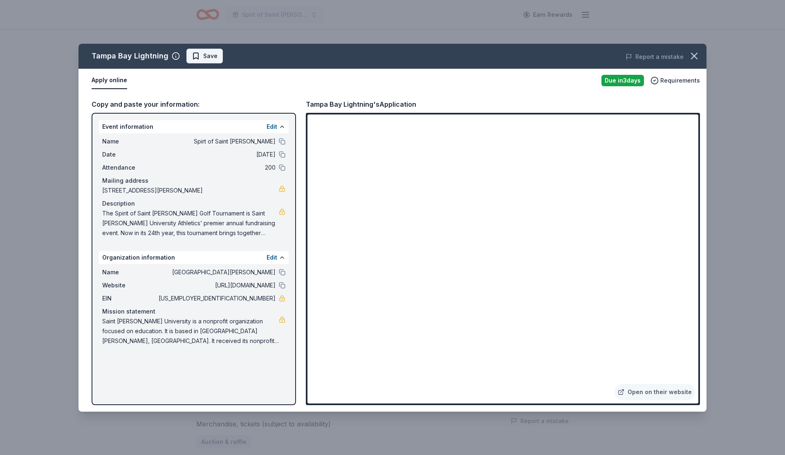
click at [198, 57] on span "Save" at bounding box center [205, 56] width 26 height 10
click at [208, 57] on html "Spirt of Saint [PERSON_NAME] Earn Rewards Due [DATE] Share Tampa Bay Lightning …" at bounding box center [392, 227] width 785 height 455
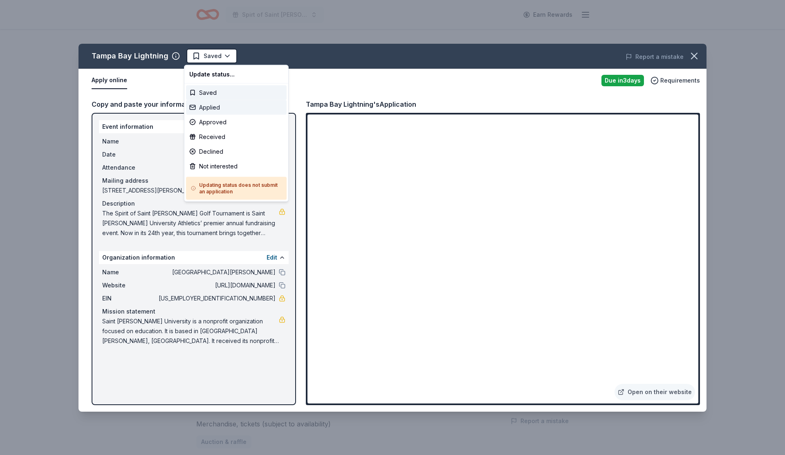
click at [210, 108] on div "Applied" at bounding box center [236, 107] width 101 height 15
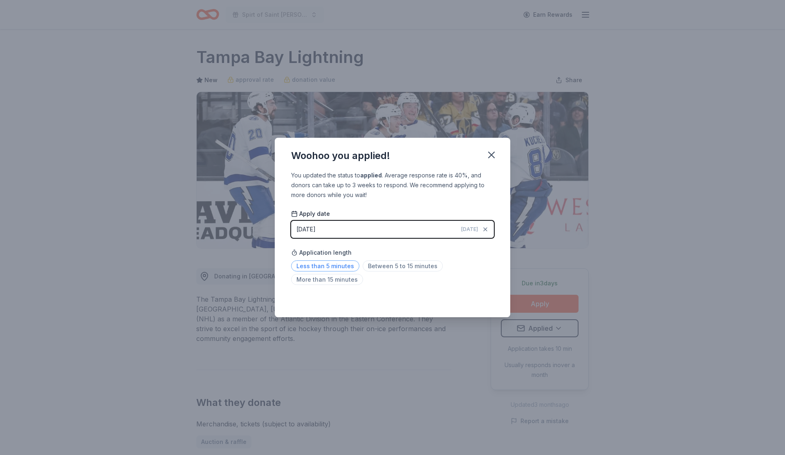
click at [346, 265] on span "Less than 5 minutes" at bounding box center [325, 266] width 68 height 11
click at [485, 155] on button "button" at bounding box center [492, 155] width 18 height 18
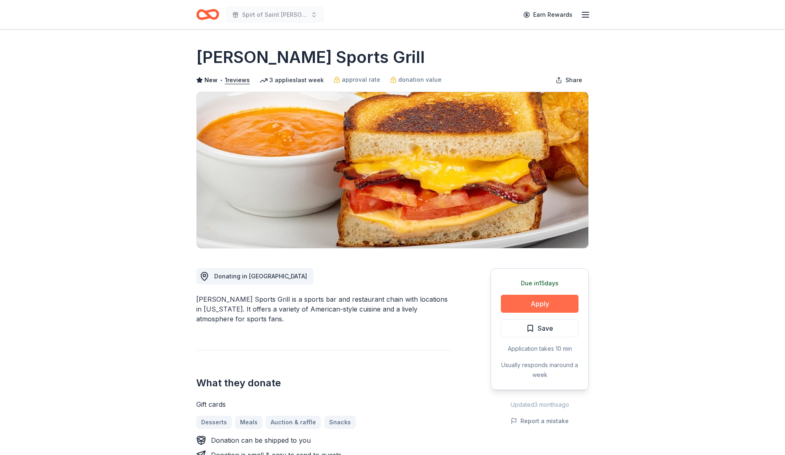
click at [534, 304] on button "Apply" at bounding box center [540, 304] width 78 height 18
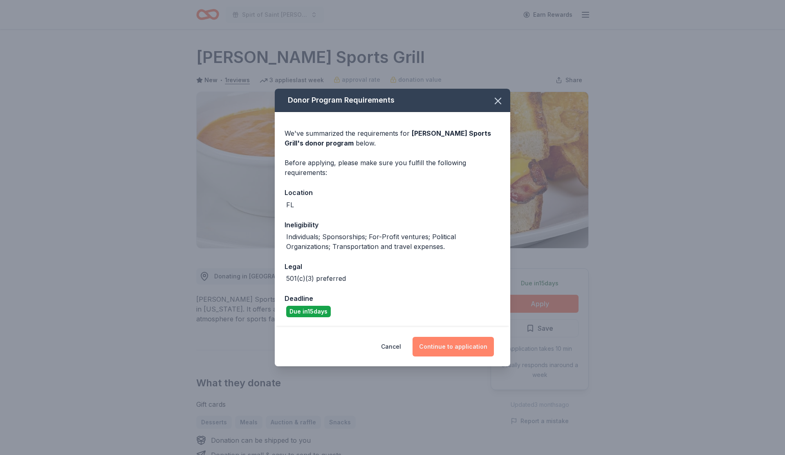
click at [436, 347] on button "Continue to application" at bounding box center [453, 347] width 81 height 20
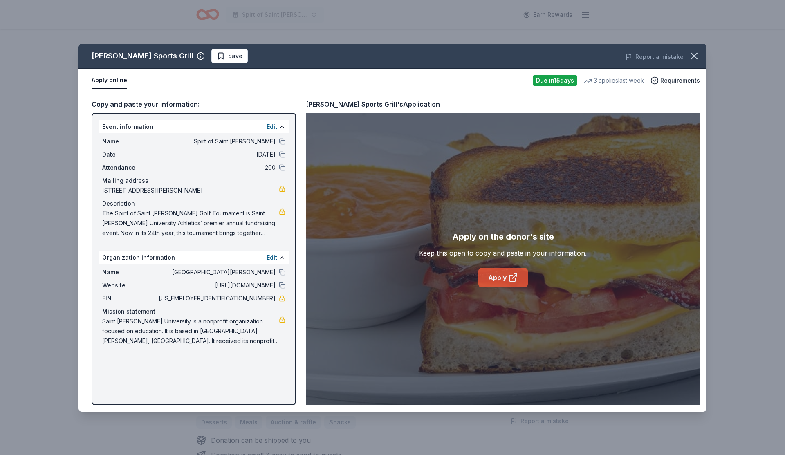
click at [506, 281] on link "Apply" at bounding box center [503, 278] width 49 height 20
click at [211, 61] on button "Save" at bounding box center [229, 56] width 36 height 15
click at [198, 61] on html "Spirt of Saint [PERSON_NAME] Earn Rewards Due [DATE] Share [PERSON_NAME] Sports…" at bounding box center [392, 227] width 785 height 455
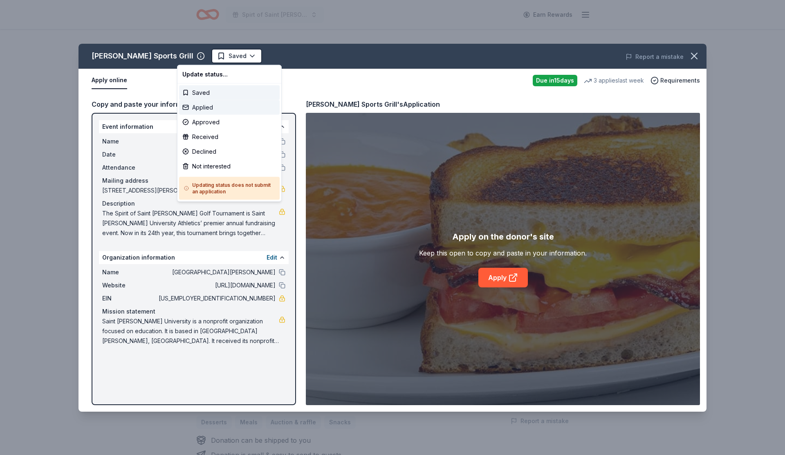
click at [198, 108] on div "Applied" at bounding box center [229, 107] width 101 height 15
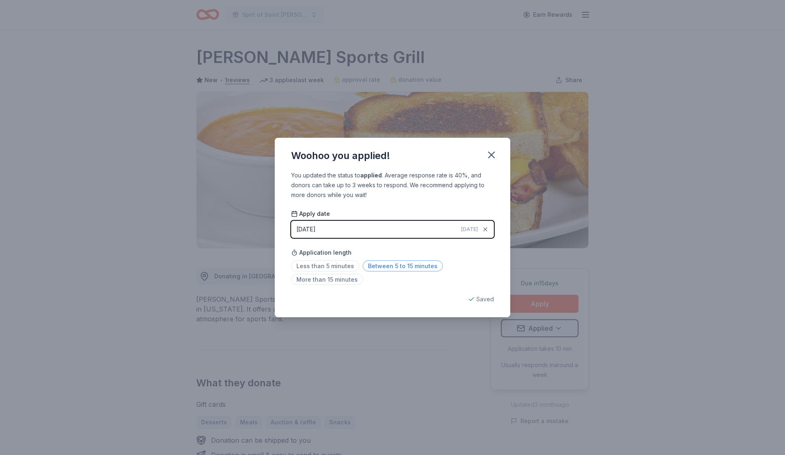
click at [386, 270] on span "Between 5 to 15 minutes" at bounding box center [403, 266] width 80 height 11
click at [494, 153] on icon "button" at bounding box center [491, 154] width 11 height 11
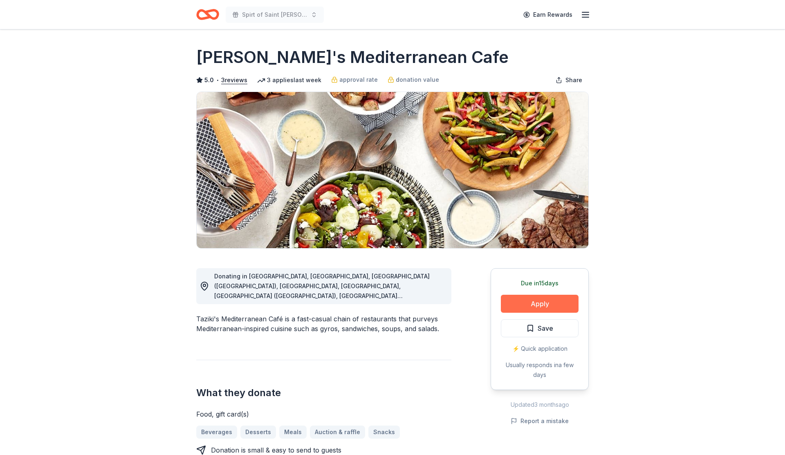
click at [562, 297] on button "Apply" at bounding box center [540, 304] width 78 height 18
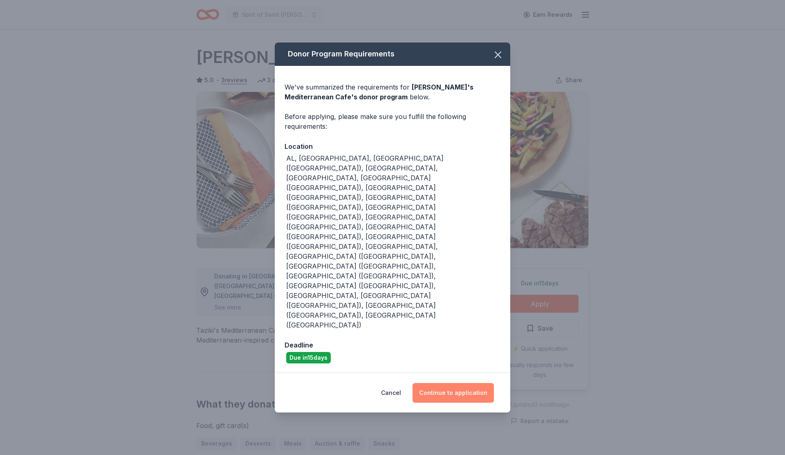
click at [470, 383] on button "Continue to application" at bounding box center [453, 393] width 81 height 20
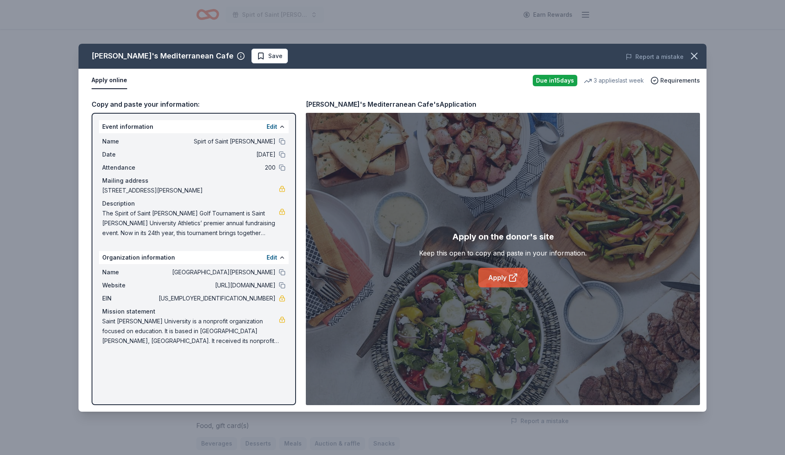
click at [503, 271] on link "Apply" at bounding box center [503, 278] width 49 height 20
click at [691, 55] on icon "button" at bounding box center [694, 55] width 11 height 11
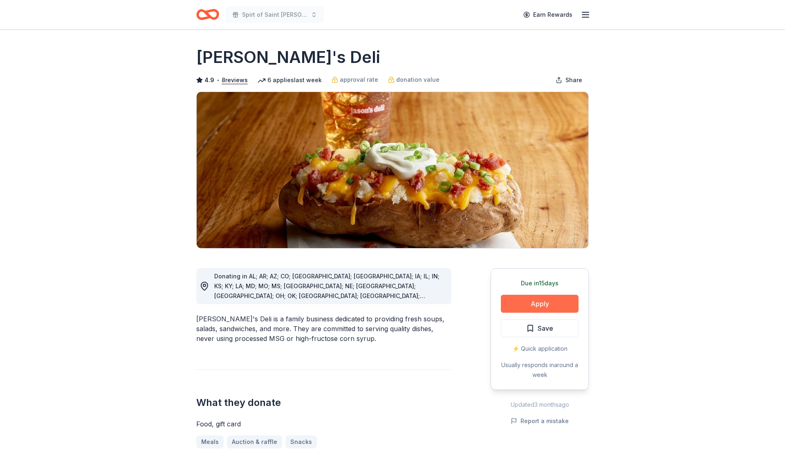
click at [522, 300] on button "Apply" at bounding box center [540, 304] width 78 height 18
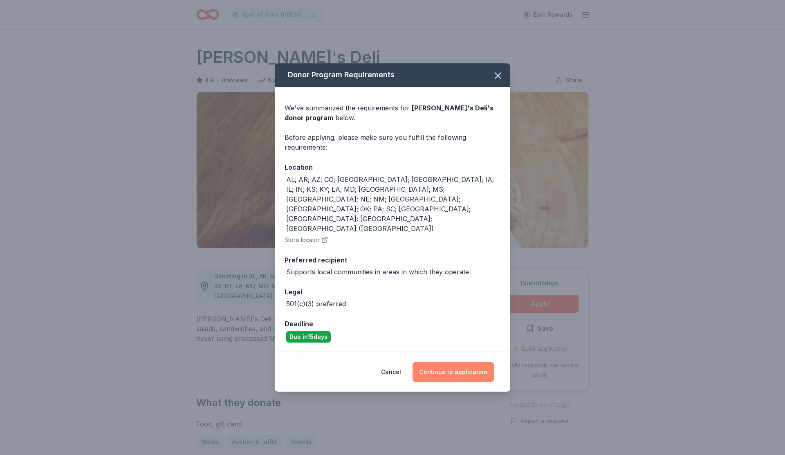
click at [441, 362] on button "Continue to application" at bounding box center [453, 372] width 81 height 20
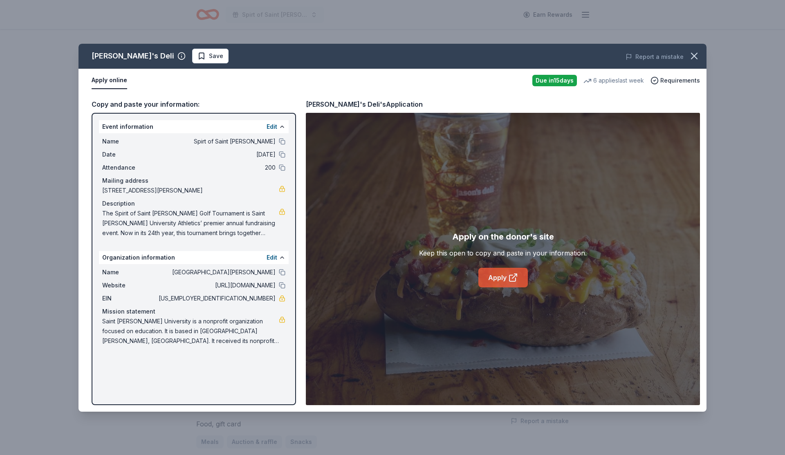
click at [488, 276] on link "Apply" at bounding box center [503, 278] width 49 height 20
click at [192, 61] on button "Save" at bounding box center [210, 56] width 36 height 15
click at [173, 60] on html "Spirt of Saint [PERSON_NAME] Earn Rewards Due [DATE] Share [PERSON_NAME]'s Deli…" at bounding box center [392, 227] width 785 height 455
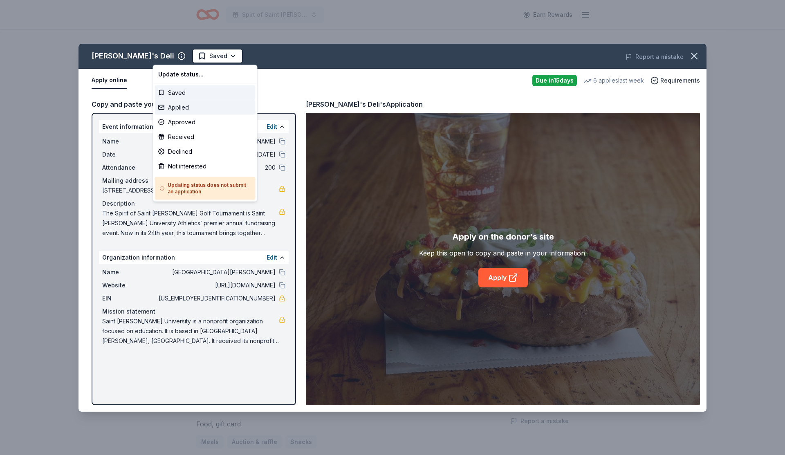
click at [182, 105] on div "Applied" at bounding box center [205, 107] width 101 height 15
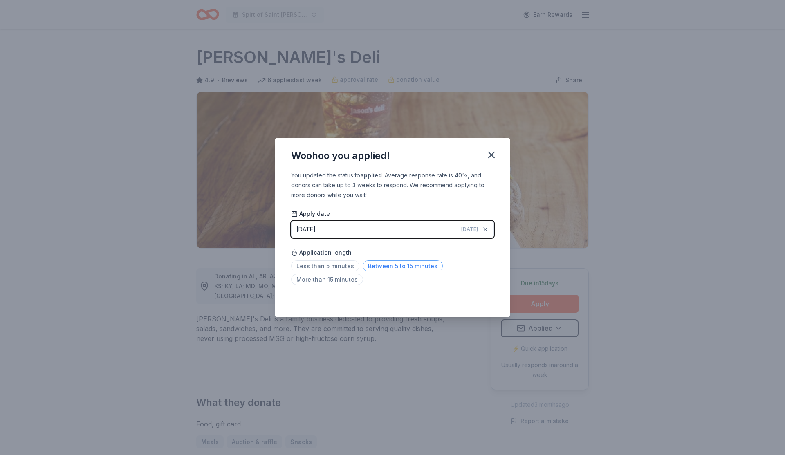
click at [383, 265] on span "Between 5 to 15 minutes" at bounding box center [403, 266] width 80 height 11
click at [495, 155] on icon "button" at bounding box center [491, 154] width 11 height 11
